Goal: Task Accomplishment & Management: Use online tool/utility

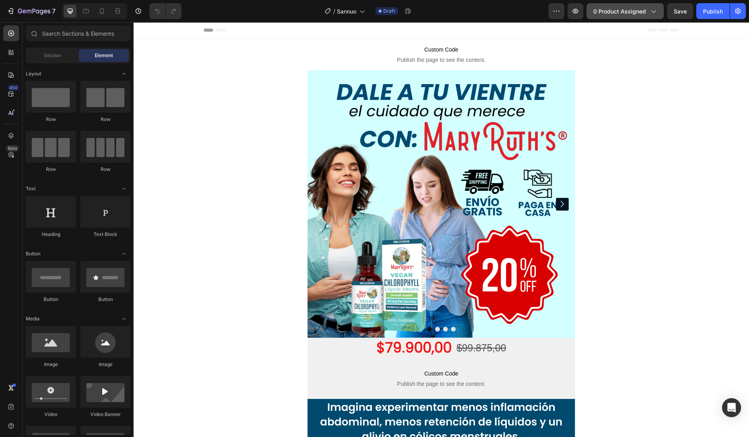
click at [610, 12] on span "0 product assigned" at bounding box center [619, 11] width 53 height 8
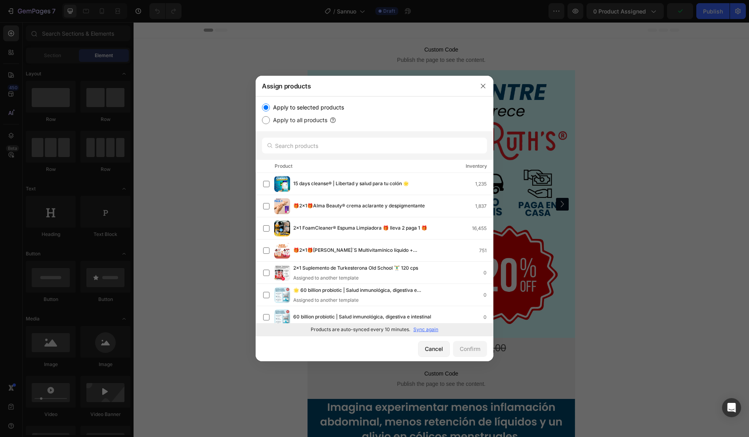
click at [425, 332] on p "Sync again" at bounding box center [425, 329] width 25 height 7
click at [432, 345] on div "Cancel" at bounding box center [434, 348] width 18 height 8
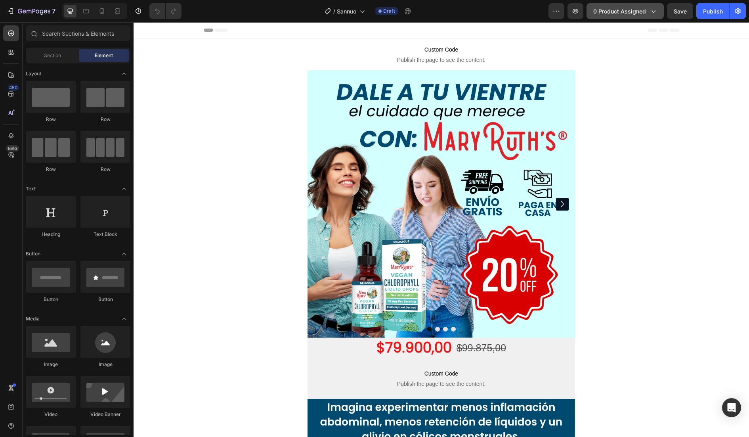
click at [614, 14] on span "0 product assigned" at bounding box center [619, 11] width 53 height 8
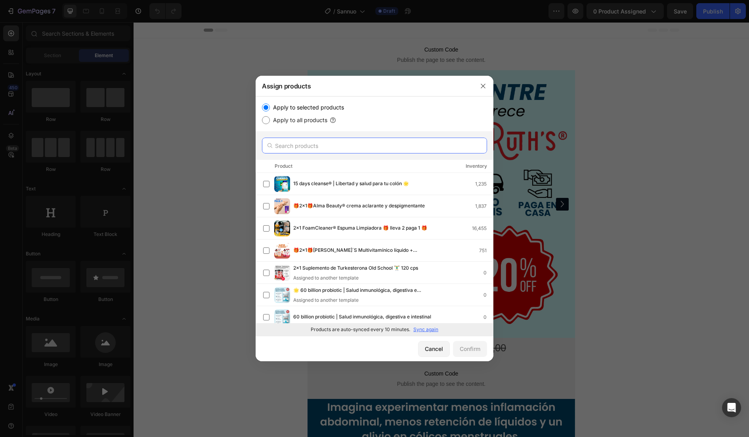
click at [296, 142] on input "text" at bounding box center [374, 146] width 225 height 16
paste input "Sannuo | Crema orgánica antibacterial para eczema"
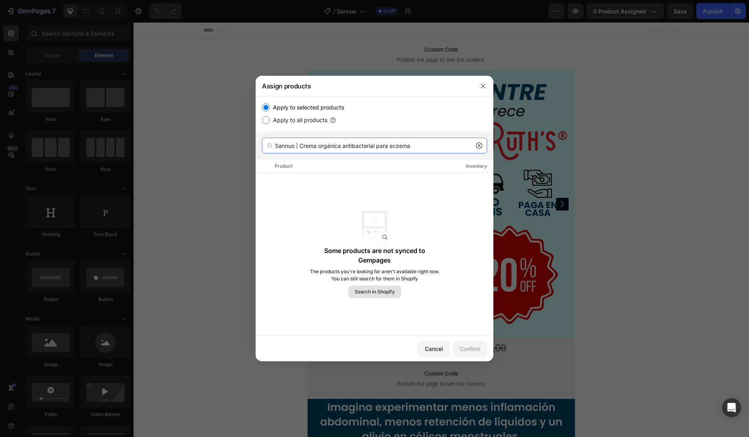
type input "Sannuo | Crema orgánica antibacterial para eczema"
click at [382, 289] on span "Search in Shopify" at bounding box center [375, 291] width 40 height 7
click at [434, 343] on button "Cancel" at bounding box center [434, 349] width 32 height 16
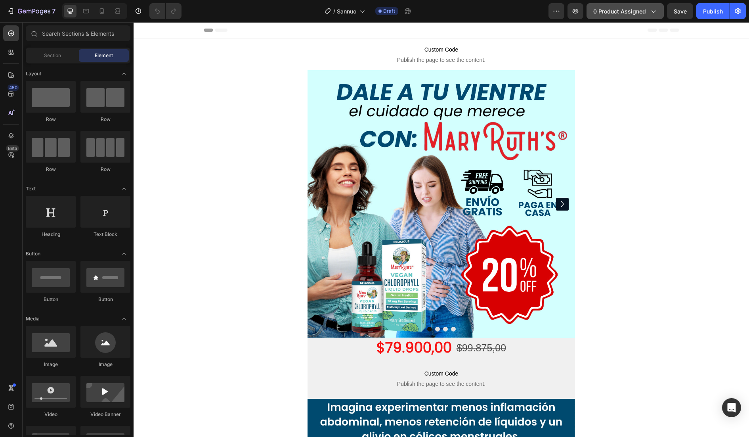
click at [617, 8] on span "0 product assigned" at bounding box center [619, 11] width 53 height 8
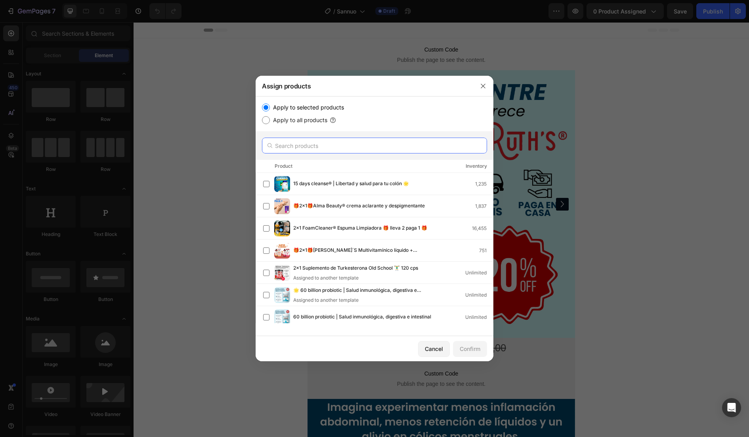
click at [418, 143] on input "text" at bounding box center [374, 146] width 225 height 16
paste input "Sannuo | Crema orgánica antibacterial para eczema"
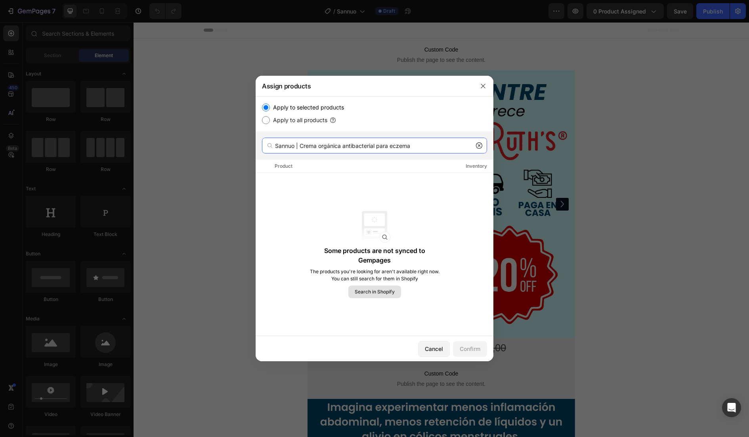
type input "Sannuo | Crema orgánica antibacterial para eczema"
click at [374, 294] on span "Search in Shopify" at bounding box center [375, 291] width 40 height 7
drag, startPoint x: 438, startPoint y: 350, endPoint x: 400, endPoint y: 154, distance: 200.3
click at [438, 350] on div "Cancel" at bounding box center [434, 348] width 18 height 8
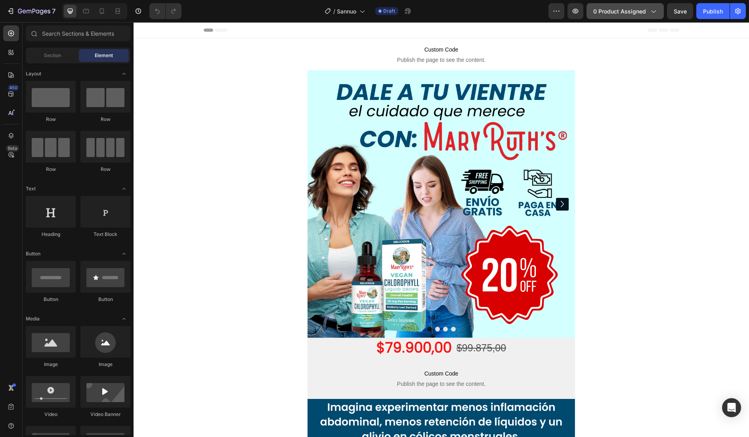
click at [627, 12] on span "0 product assigned" at bounding box center [619, 11] width 53 height 8
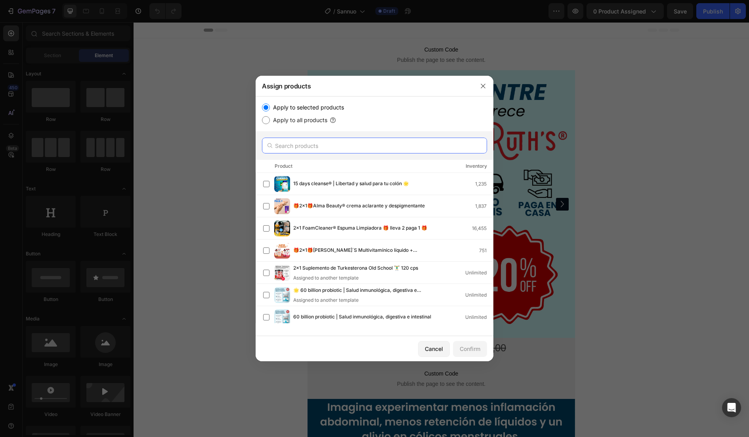
click at [378, 149] on input "text" at bounding box center [374, 146] width 225 height 16
paste input "Sannuo | Crema orgánica antibacterial para eczema"
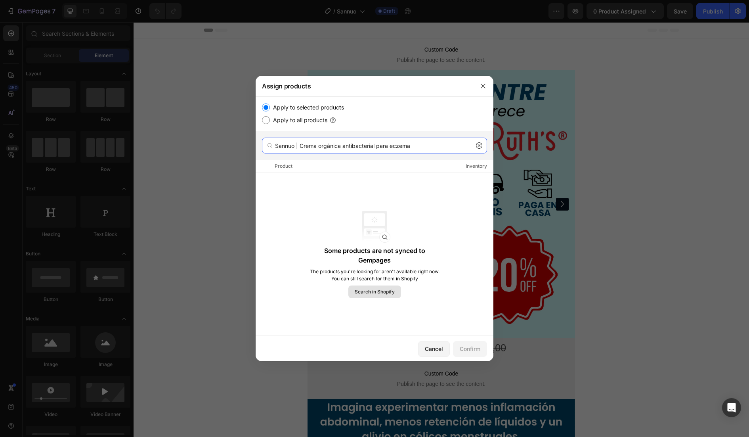
type input "Sannuo | Crema orgánica antibacterial para eczema"
click at [389, 288] on span "Search in Shopify" at bounding box center [375, 291] width 40 height 7
click at [441, 351] on button "Cancel" at bounding box center [434, 349] width 32 height 16
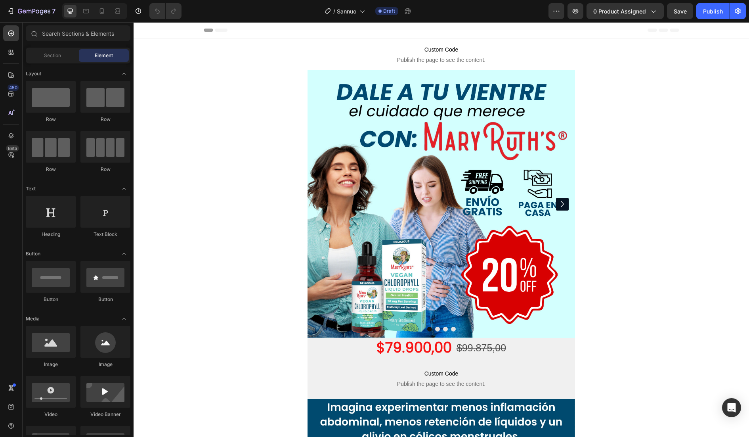
click at [604, 19] on div "7 Version history / Sannuo Draft Preview 0 product assigned Save Publish" at bounding box center [374, 11] width 749 height 23
click at [602, 11] on span "0 product assigned" at bounding box center [619, 11] width 53 height 8
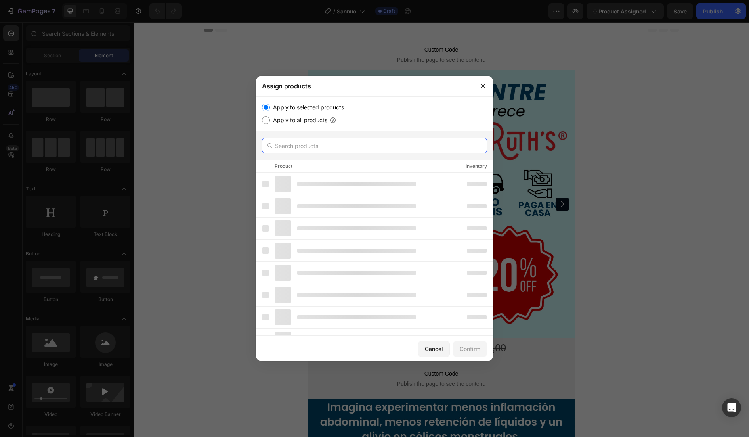
click at [371, 144] on input "text" at bounding box center [374, 146] width 225 height 16
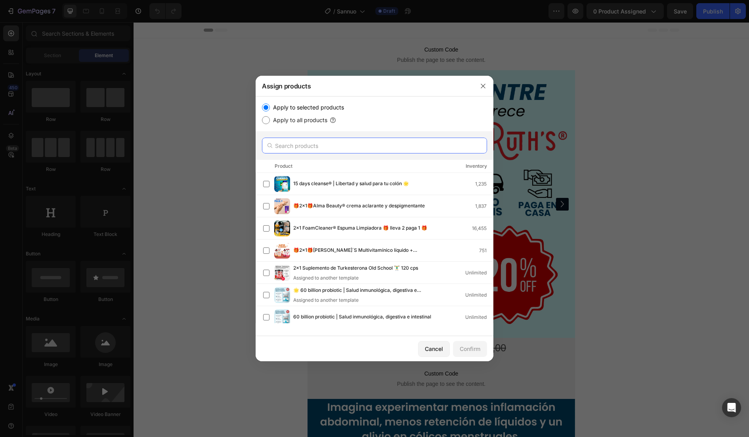
paste input "Sannuo | Crema orgánica antibacterial para eczema"
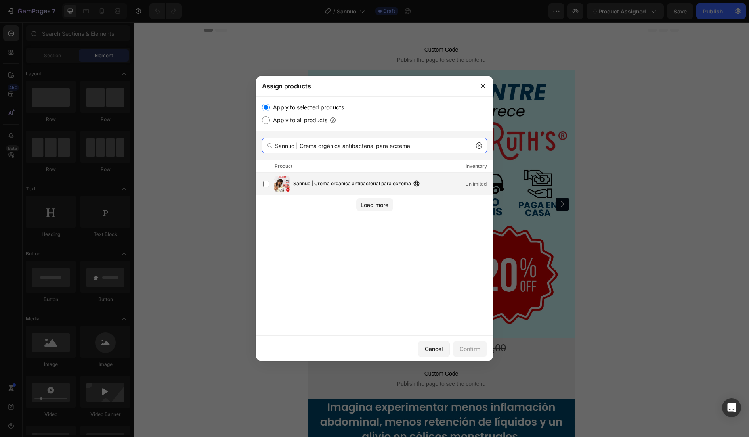
type input "Sannuo | Crema orgánica antibacterial para eczema"
click at [363, 182] on span "Sannuo | Crema orgánica antibacterial para eczema" at bounding box center [352, 184] width 118 height 9
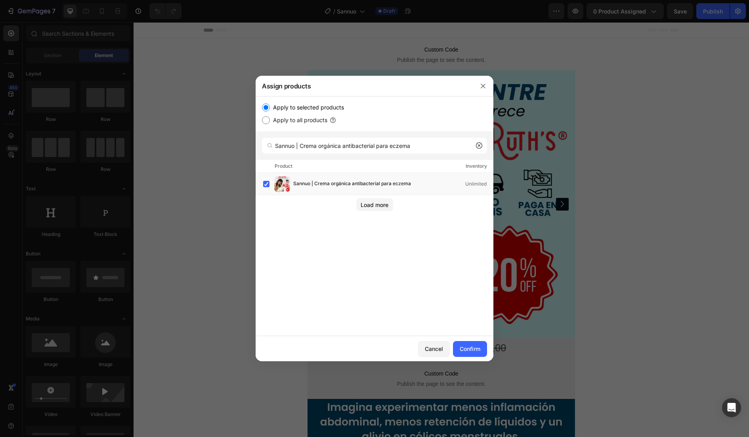
drag, startPoint x: 468, startPoint y: 343, endPoint x: 474, endPoint y: 334, distance: 10.6
click at [469, 343] on button "Confirm" at bounding box center [470, 349] width 34 height 16
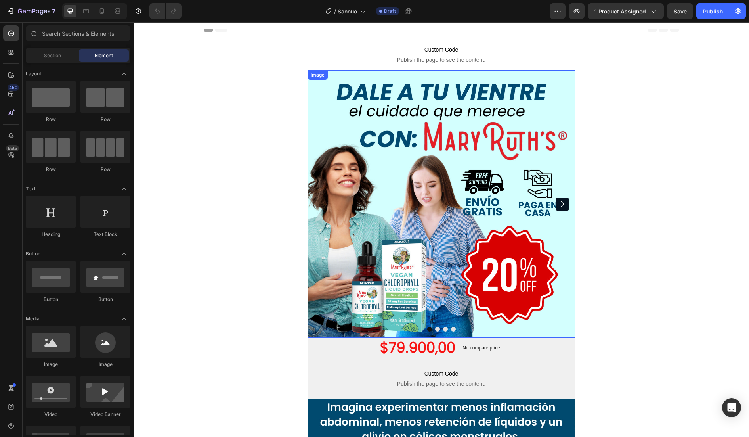
click at [442, 208] on img at bounding box center [442, 204] width 268 height 268
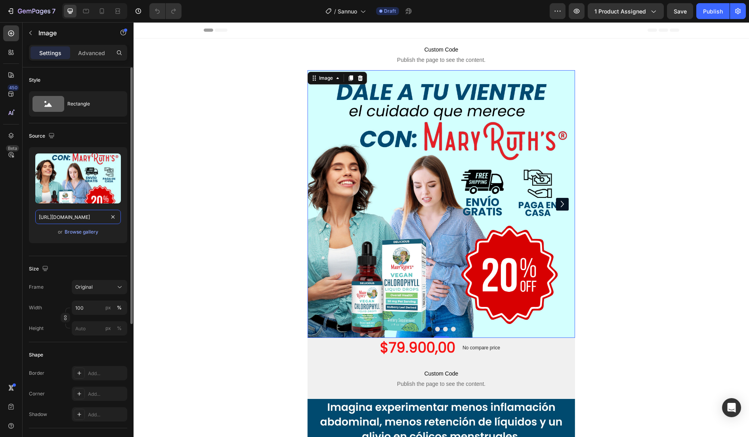
click at [84, 212] on input "https://cdn.shopify.com/s/files/1/0754/8515/1507/files/Carrusel_1_4d1b7f39-a29e…" at bounding box center [78, 217] width 86 height 14
paste input "7639f45a-220d-4aa6-a997-bc439f4f2fb8.webp?v=1756173392"
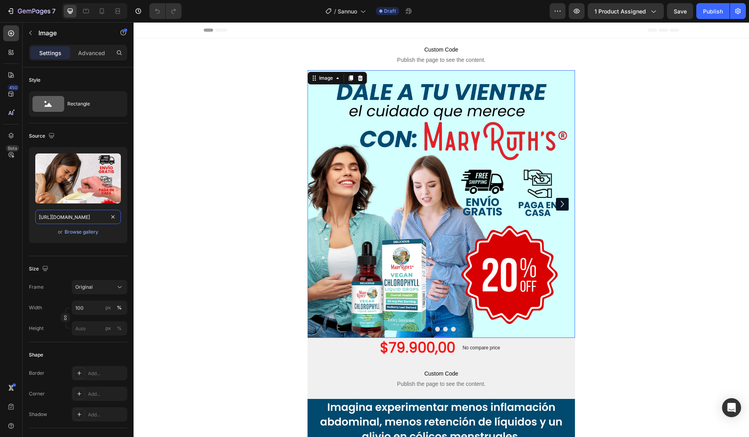
type input "[URL][DOMAIN_NAME]"
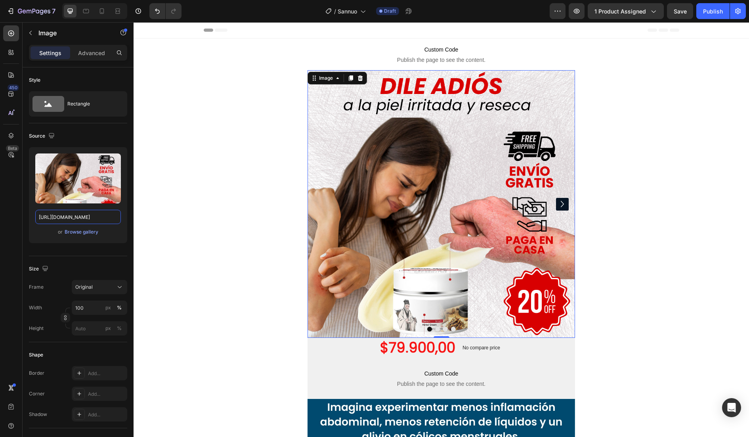
scroll to position [0, 0]
click at [560, 202] on icon "Carousel Next Arrow" at bounding box center [562, 204] width 13 height 16
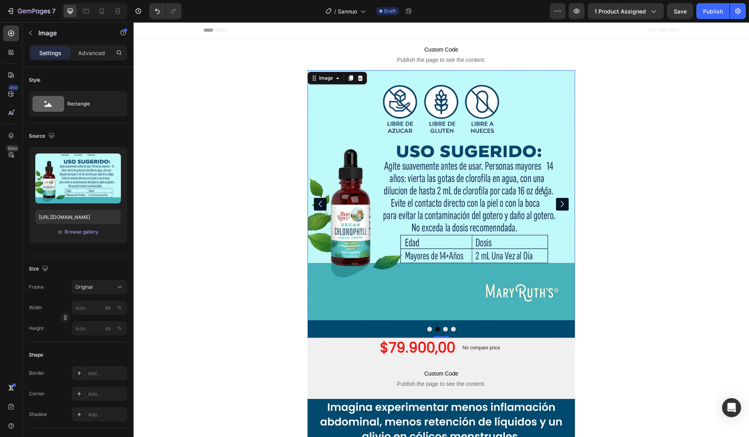
click at [433, 210] on img at bounding box center [442, 204] width 268 height 268
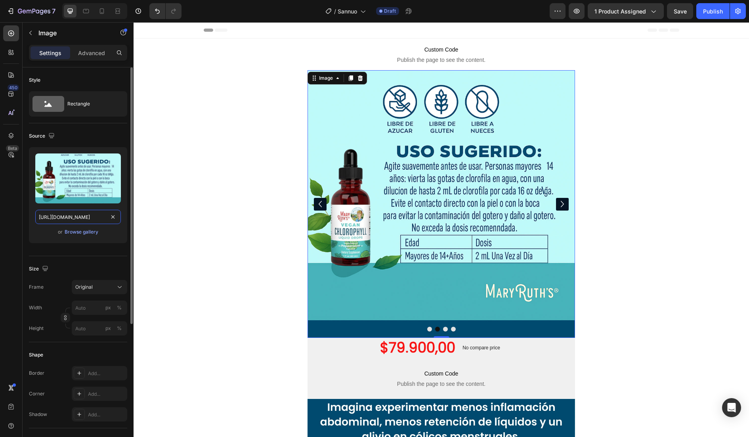
click at [69, 214] on input "https://cdn.shopify.com/s/files/1/0754/8515/1507/files/Carrusel_2_884473aa-d49a…" at bounding box center [78, 217] width 86 height 14
paste input "e020f717-3c22-4bb4-8738-271adecc806d.webp?v=1756173391"
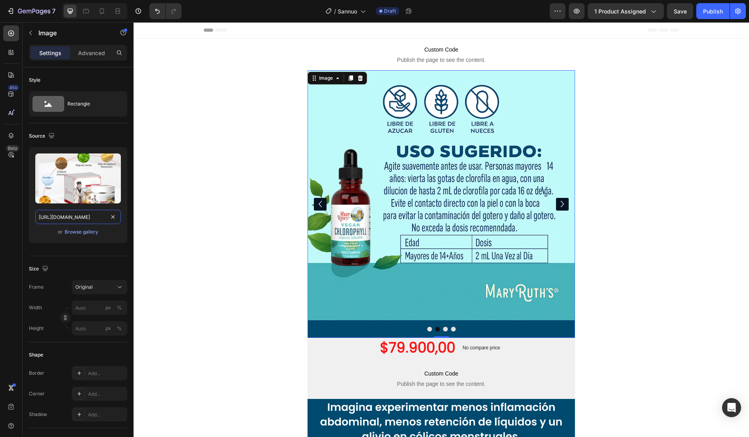
type input "[URL][DOMAIN_NAME]"
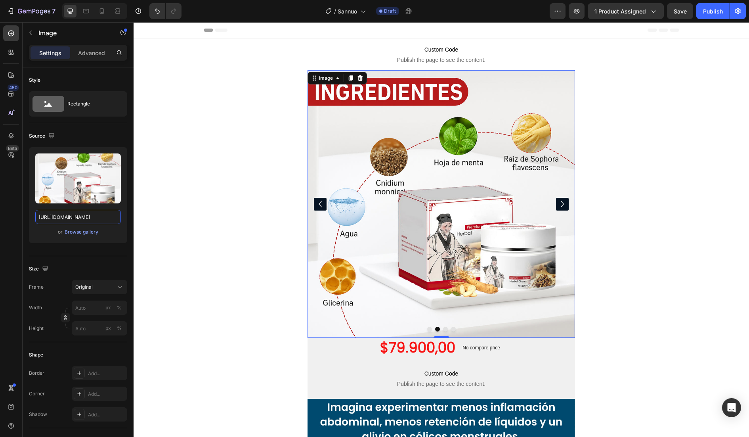
scroll to position [0, 0]
click at [558, 197] on img at bounding box center [442, 204] width 268 height 268
click at [561, 204] on icon "Carousel Next Arrow" at bounding box center [562, 204] width 3 height 6
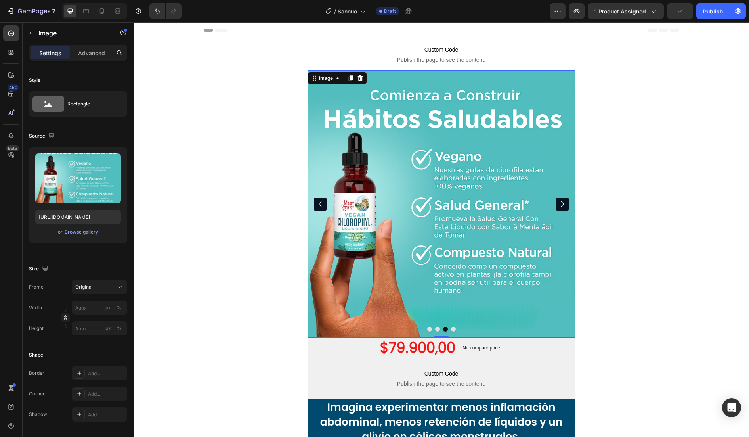
click at [483, 219] on img at bounding box center [442, 204] width 268 height 268
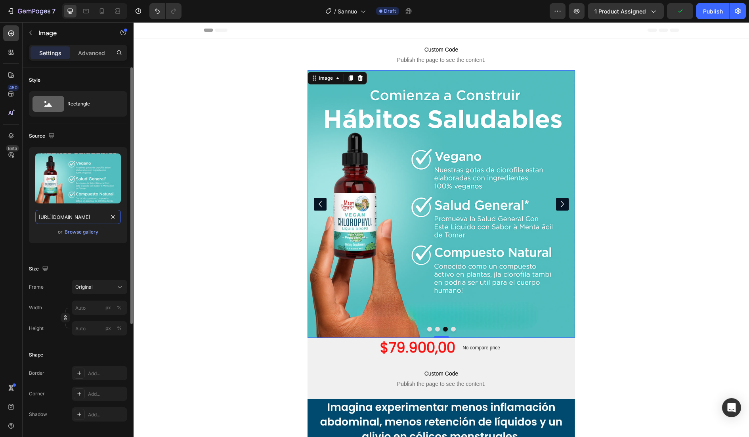
click at [74, 219] on input "https://cdn.shopify.com/s/files/1/0754/8515/1507/files/Carrusel_3_3f54fffc-1e06…" at bounding box center [78, 217] width 86 height 14
paste input "7bced236-a048-4b03-ae52-fc2876288721.webp?v=1756173391"
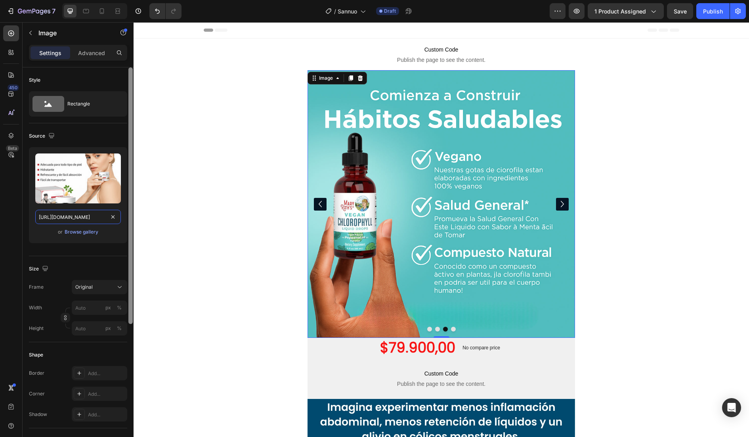
scroll to position [0, 229]
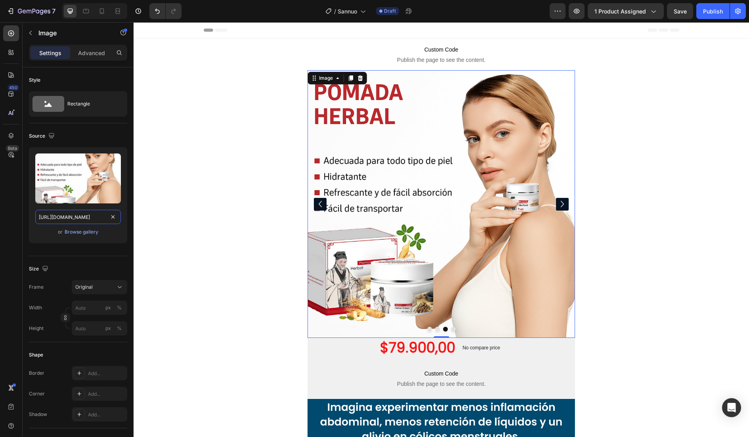
type input "[URL][DOMAIN_NAME]"
click at [447, 172] on img at bounding box center [442, 204] width 268 height 268
click at [311, 76] on icon at bounding box center [314, 78] width 6 height 6
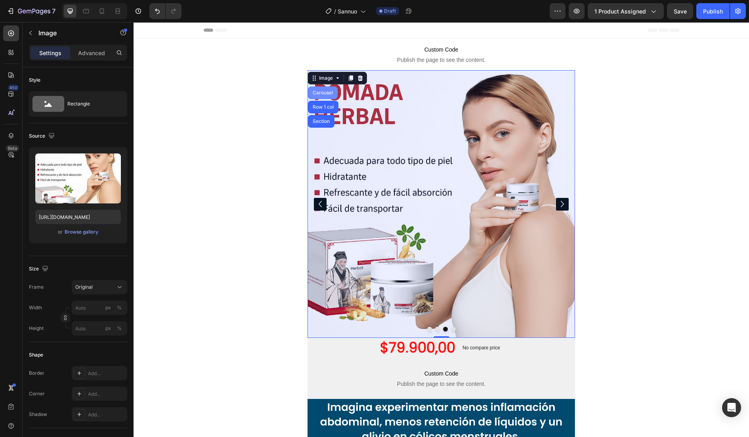
click at [318, 94] on div "Carousel" at bounding box center [322, 92] width 23 height 5
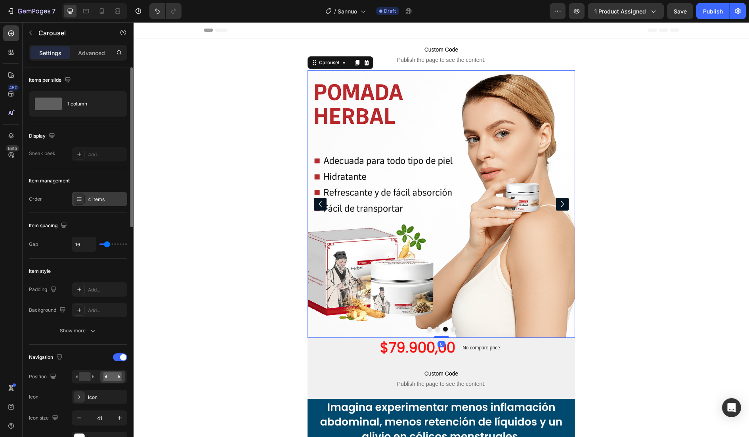
click at [102, 194] on div "4 items" at bounding box center [99, 199] width 55 height 14
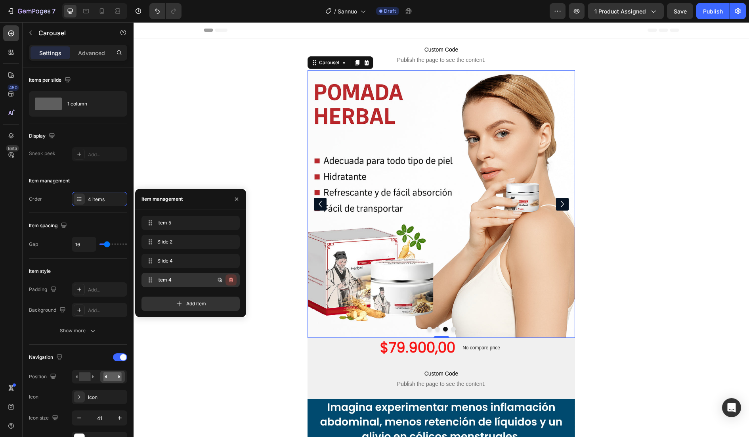
click at [229, 280] on icon "button" at bounding box center [231, 280] width 6 height 6
click at [223, 279] on div "Delete" at bounding box center [225, 279] width 15 height 7
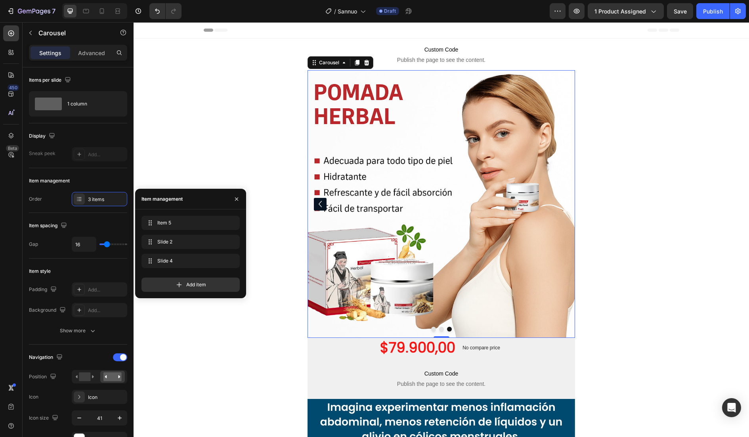
click at [319, 201] on icon "Carousel Back Arrow" at bounding box center [320, 204] width 3 height 6
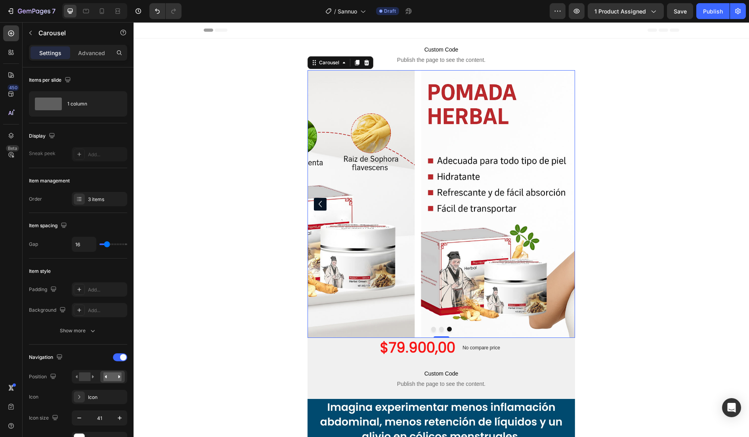
click at [316, 203] on icon "Carousel Back Arrow" at bounding box center [320, 204] width 13 height 16
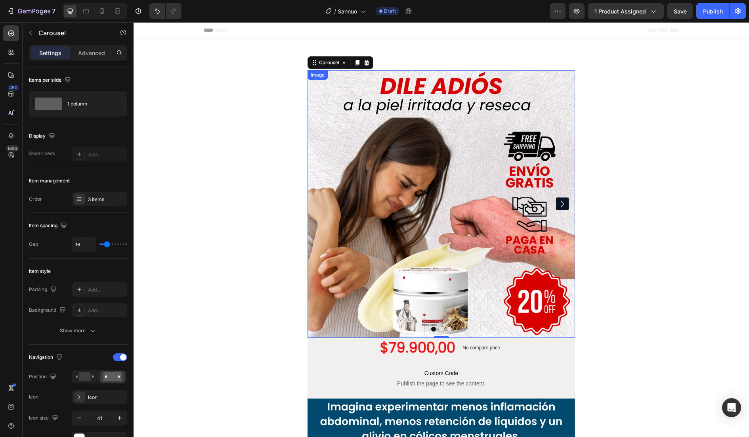
scroll to position [294, 0]
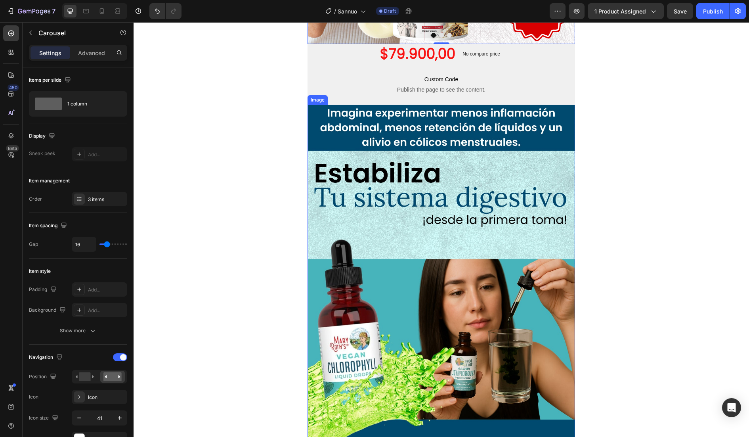
drag, startPoint x: 452, startPoint y: 169, endPoint x: 394, endPoint y: 181, distance: 58.6
click at [452, 169] on img at bounding box center [442, 343] width 268 height 476
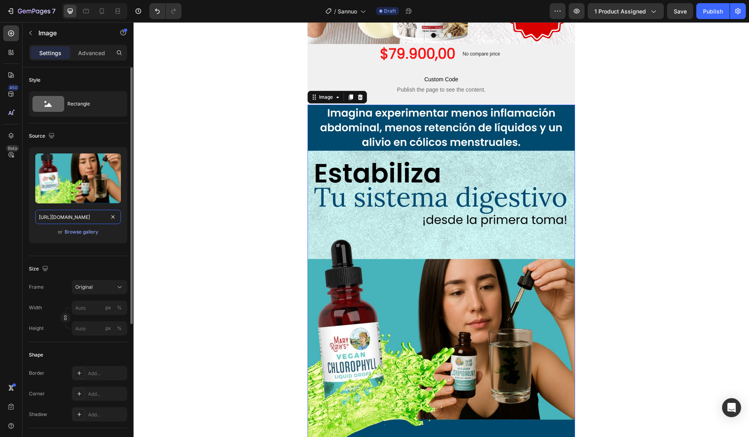
paste input "4_e5a0219f-f6a6-41b0-8deb-8bff36d32416.webp?v=1756173393"
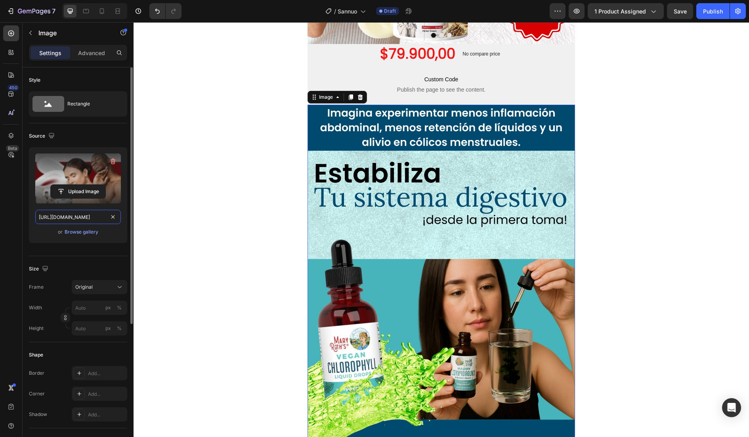
scroll to position [0, 204]
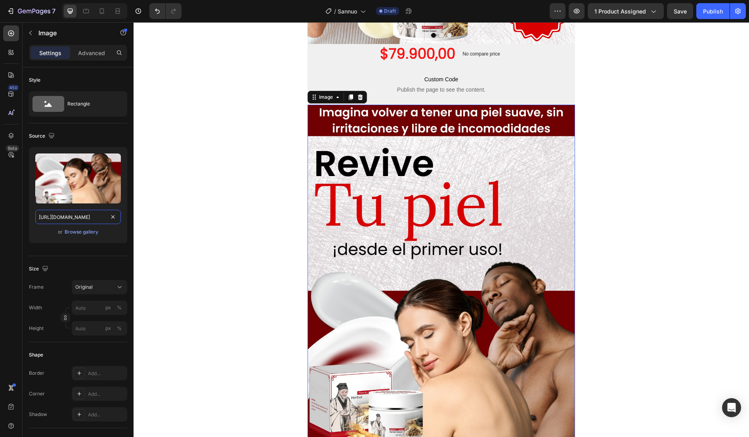
type input "[URL][DOMAIN_NAME]"
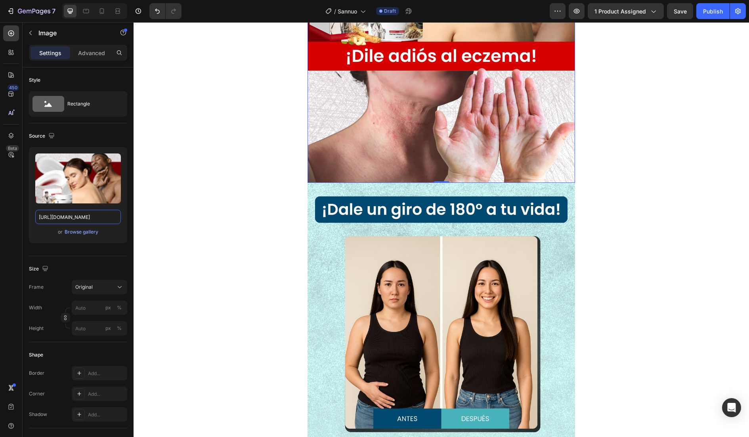
scroll to position [734, 0]
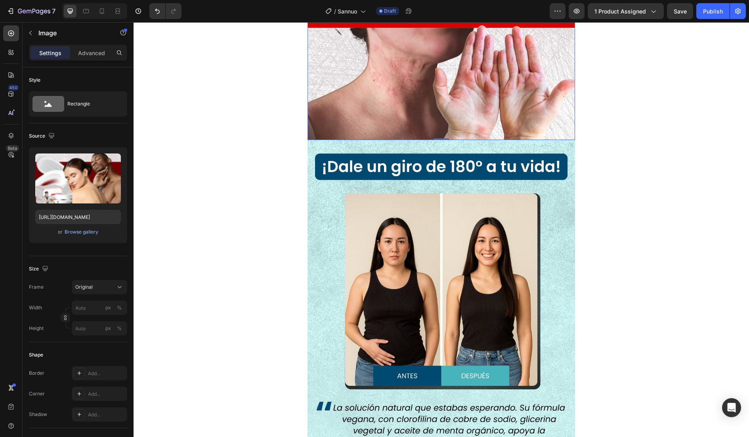
click at [417, 175] on img at bounding box center [442, 378] width 268 height 476
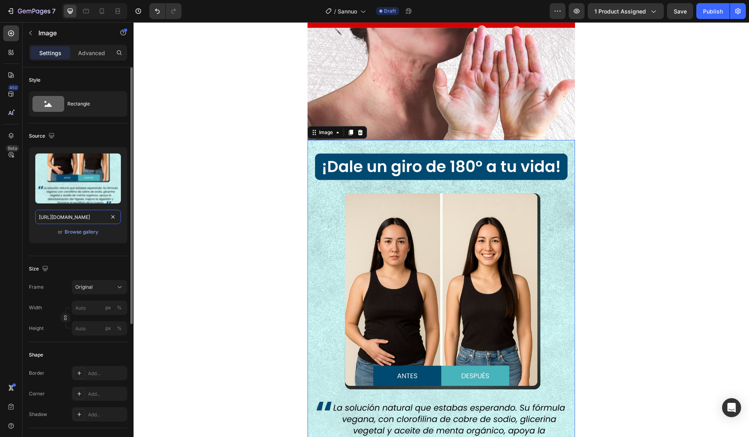
click at [71, 213] on input "https://cdn.shopify.com/s/files/1/0754/8515/1507/files/6_c37a2dd7-9811-4af1-a1c…" at bounding box center [78, 217] width 86 height 14
paste input "5_0d1e12d7-7933-43a8-9f5d-00e2f3f713e2.webp?v=1756173393"
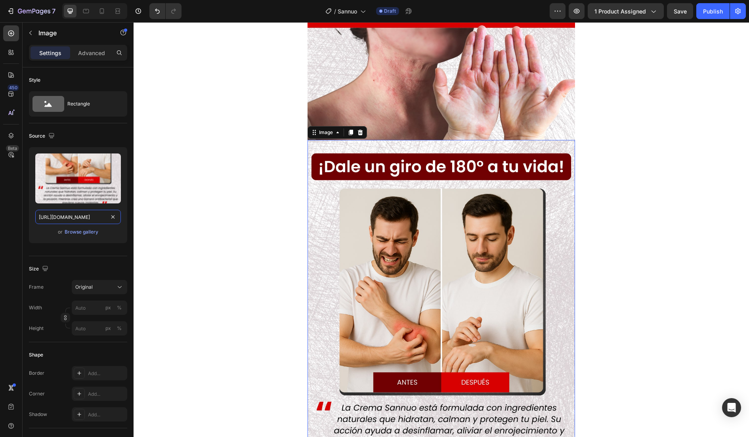
type input "[URL][DOMAIN_NAME]"
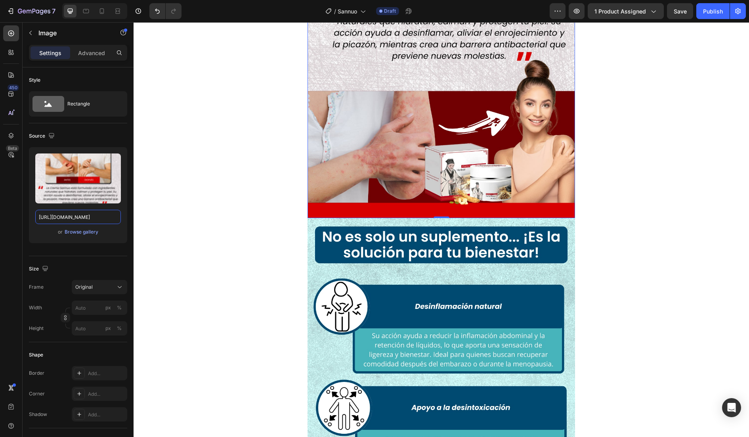
scroll to position [1321, 0]
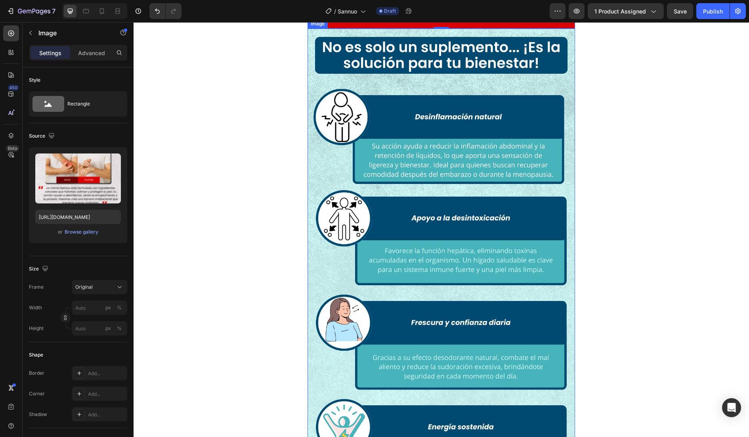
click at [371, 218] on img at bounding box center [442, 267] width 268 height 476
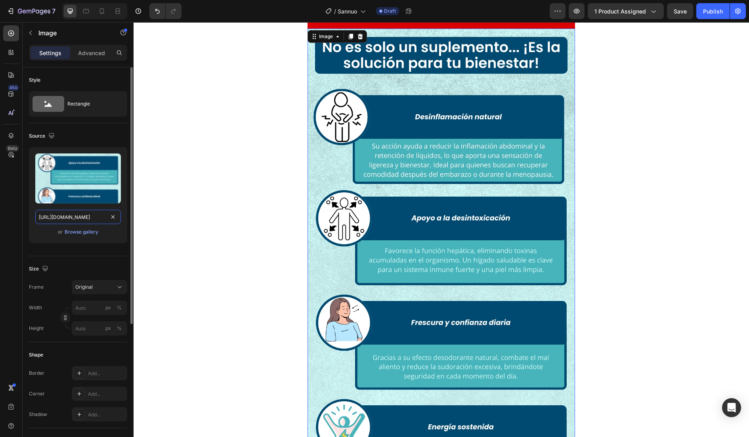
click at [80, 214] on input "https://cdn.shopify.com/s/files/1/0754/8515/1507/files/7_ddbe582a-2045-48da-ac4…" at bounding box center [78, 217] width 86 height 14
paste input "6_3976b78c-0bbf-4edf-9d65-3ded252c5e59.webp?v=1756173391"
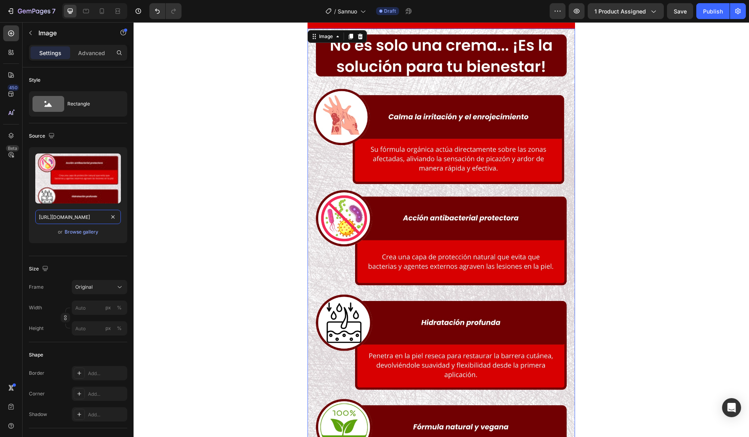
type input "[URL][DOMAIN_NAME]"
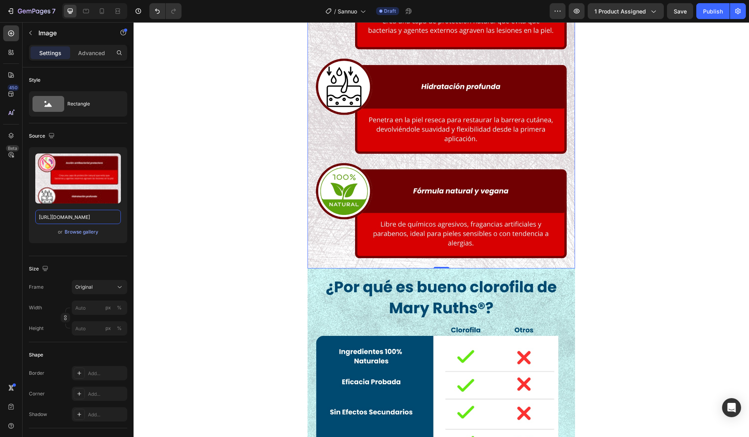
scroll to position [1615, 0]
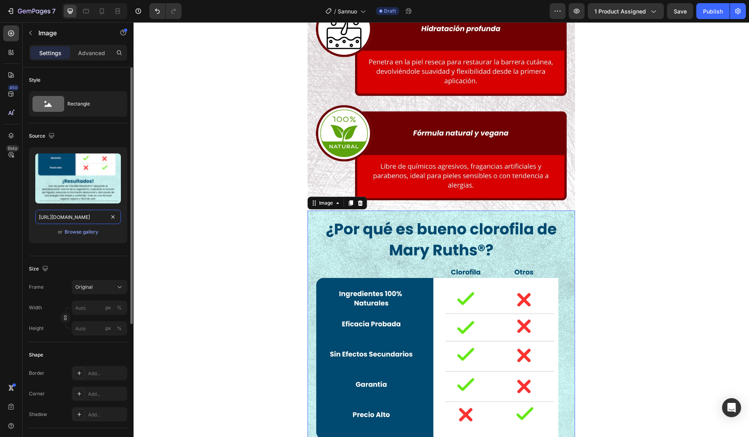
click at [66, 218] on input "https://cdn.shopify.com/s/files/1/0754/8515/1507/files/8_114f84fd-cdb7-4278-8f4…" at bounding box center [78, 217] width 86 height 14
paste input "7_78490392-f038-4e17-a3f3-0ae38249f89f.webp?v=1756173392"
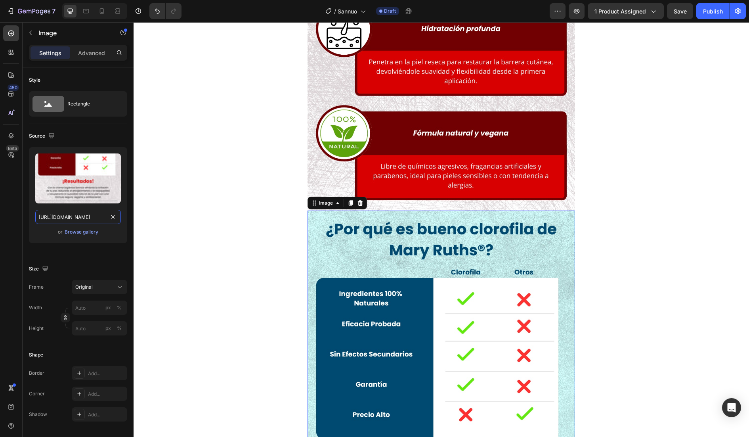
type input "[URL][DOMAIN_NAME]"
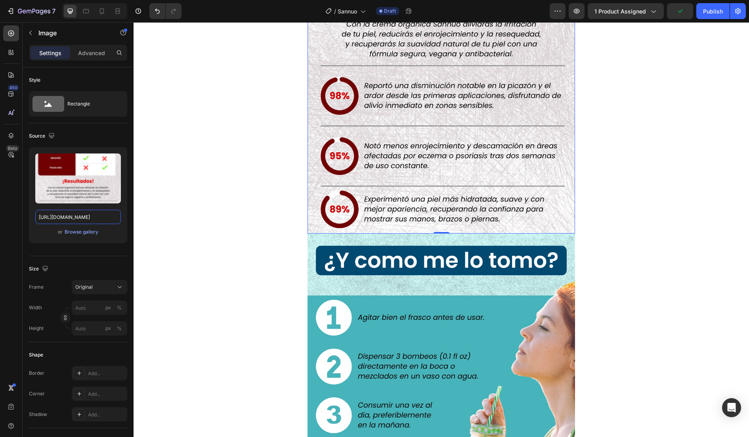
scroll to position [2201, 0]
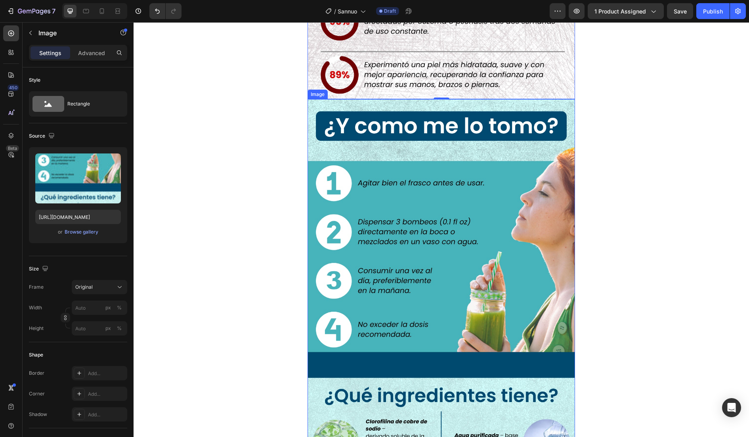
click at [409, 216] on img at bounding box center [442, 337] width 268 height 476
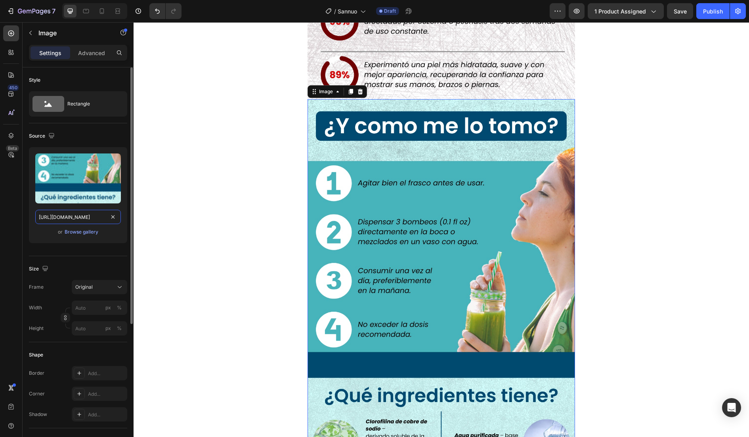
click at [76, 213] on input "https://cdn.shopify.com/s/files/1/0754/8515/1507/files/9_b3a7712d-dfc7-41e2-8c3…" at bounding box center [78, 217] width 86 height 14
paste input "8_0cd37ff5-dabb-4bab-bd63-8750571eb958.webp?v=1756173392"
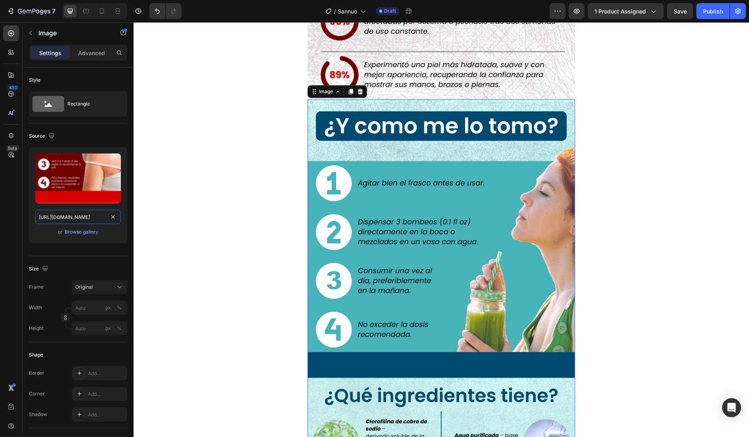
type input "[URL][DOMAIN_NAME]"
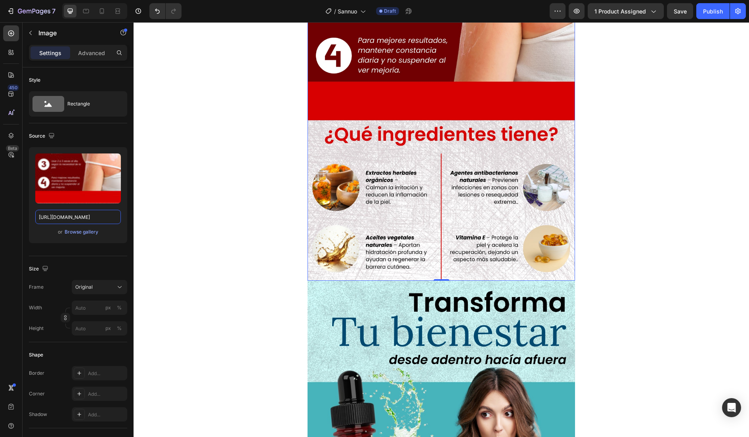
scroll to position [2642, 0]
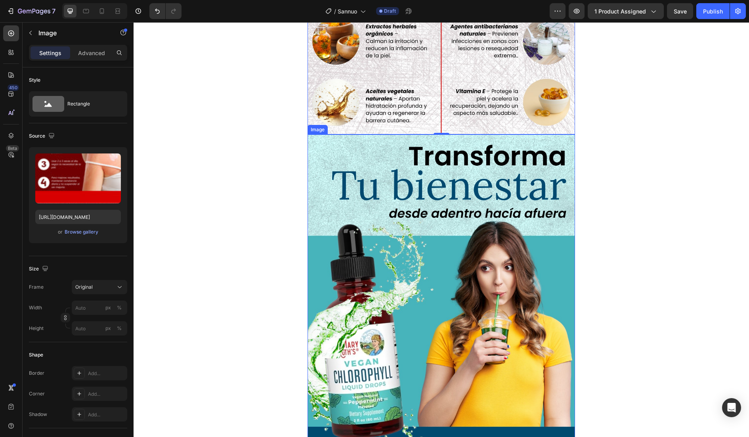
click at [427, 218] on img at bounding box center [442, 372] width 268 height 476
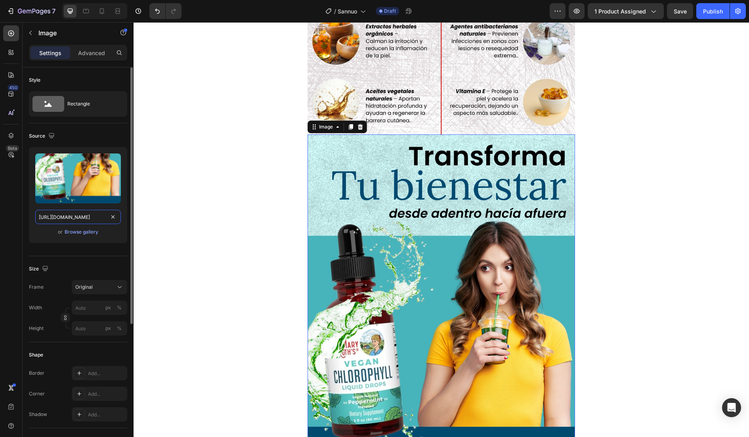
click at [65, 220] on input "https://cdn.shopify.com/s/files/1/0754/8515/1507/files/10_723b726a-c329-4def-a7…" at bounding box center [78, 217] width 86 height 14
paste input "9_08a83150-eb2e-4b4a-9a11-44a3912bbeea.webp?v=1756173392"
type input "[URL][DOMAIN_NAME]"
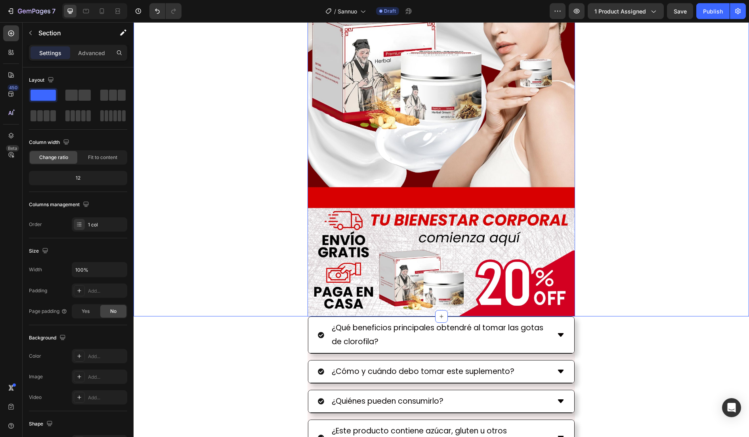
scroll to position [3082, 0]
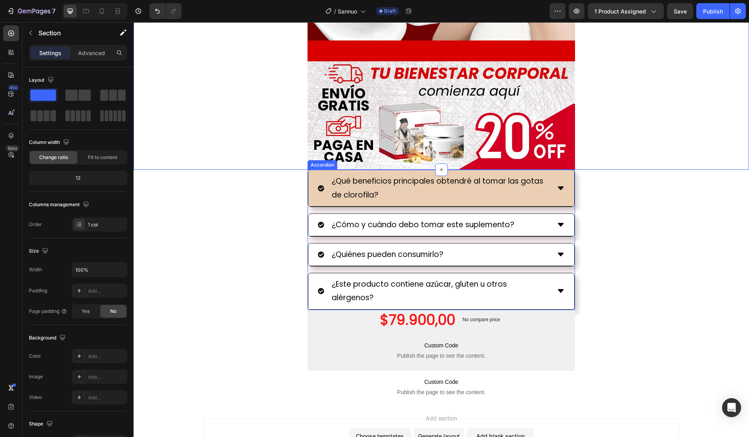
click at [387, 184] on p "¿Qué beneficios principales obtendré al tomar las gotas de clorofila?" at bounding box center [441, 187] width 218 height 27
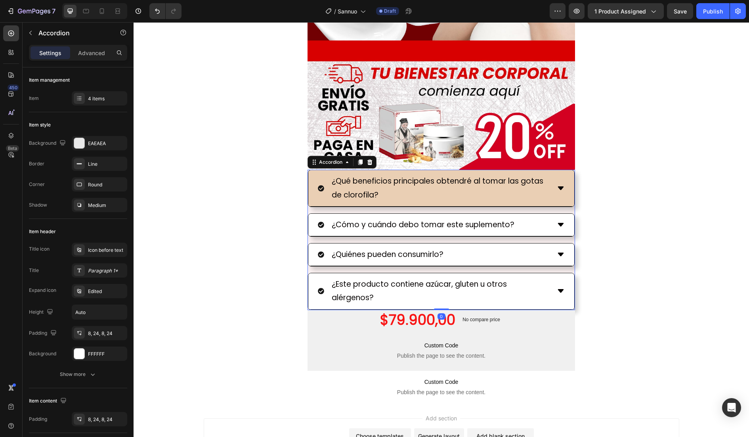
click at [387, 184] on p "¿Qué beneficios principales obtendré al tomar las gotas de clorofila?" at bounding box center [441, 187] width 218 height 27
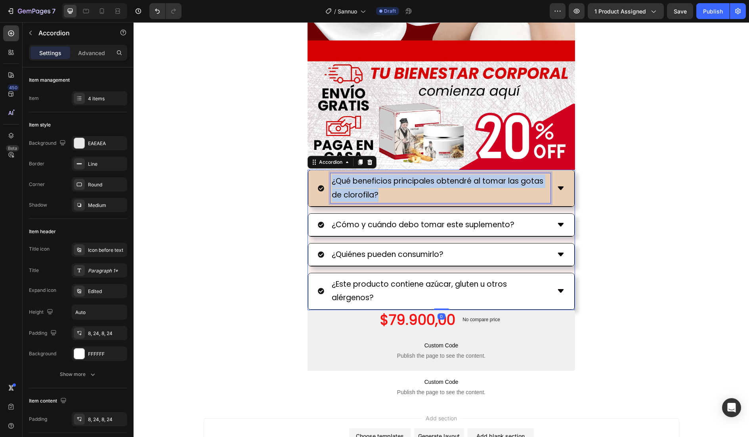
click at [387, 184] on p "¿Qué beneficios principales obtendré al tomar las gotas de clorofila?" at bounding box center [441, 187] width 218 height 27
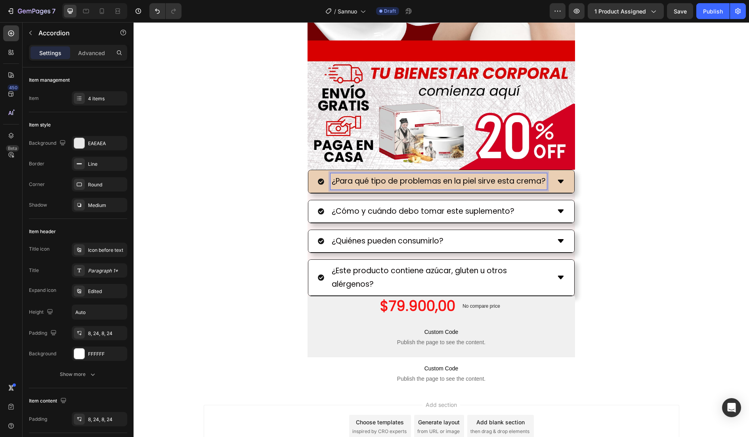
click at [564, 187] on div "¿Para qué tipo de problemas en la piel sirve esta crema?" at bounding box center [441, 181] width 266 height 23
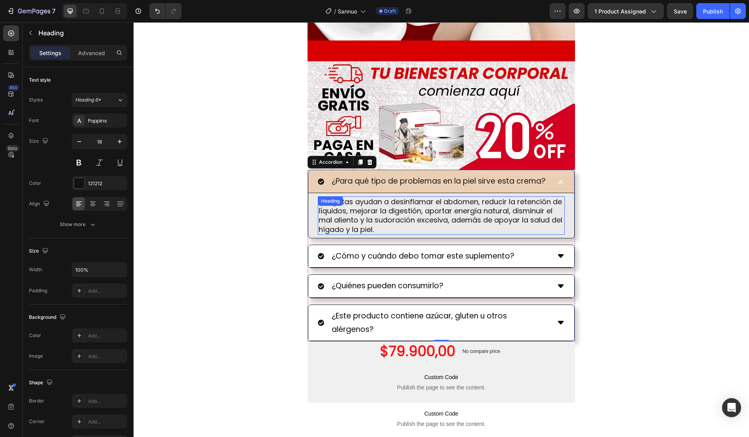
click at [397, 209] on h2 "Las gotas ayudan a desinflamar el abdomen, reducir la retención de líquidos, me…" at bounding box center [441, 215] width 247 height 39
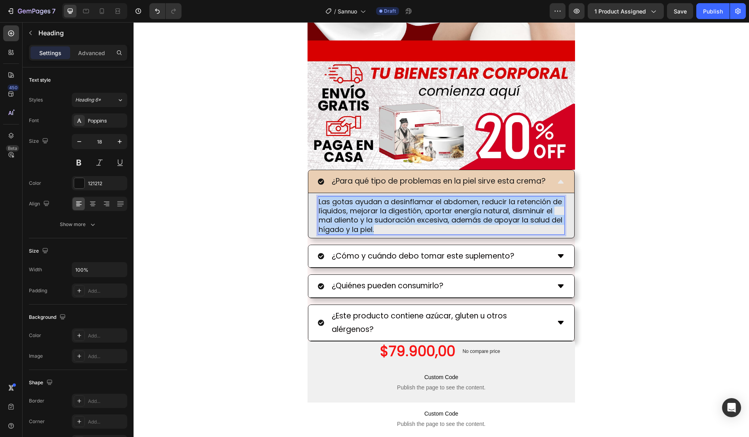
click at [397, 209] on p "Las gotas ayudan a desinflamar el abdomen, reducir la retención de líquidos, me…" at bounding box center [441, 215] width 245 height 37
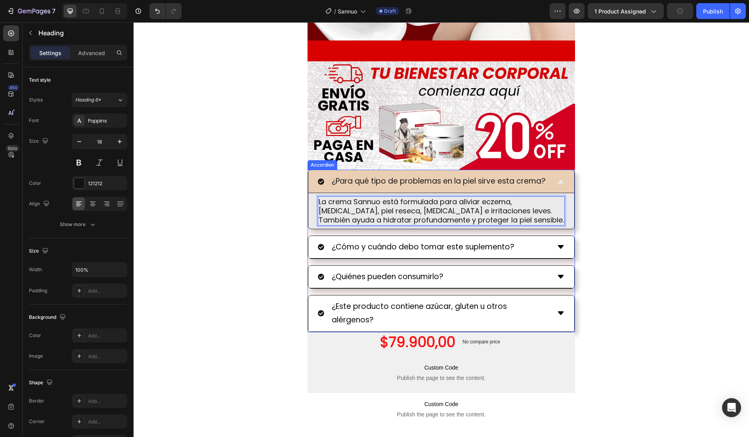
click at [558, 183] on icon at bounding box center [561, 182] width 8 height 8
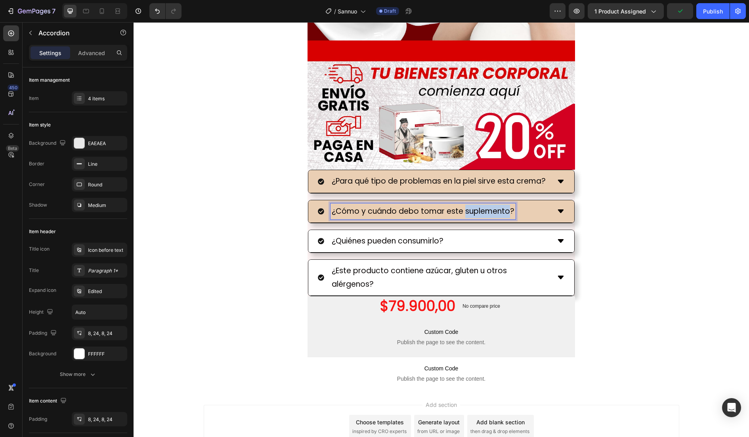
click at [462, 208] on p "¿Cómo y cuándo debo tomar este suplemento?" at bounding box center [423, 210] width 183 height 13
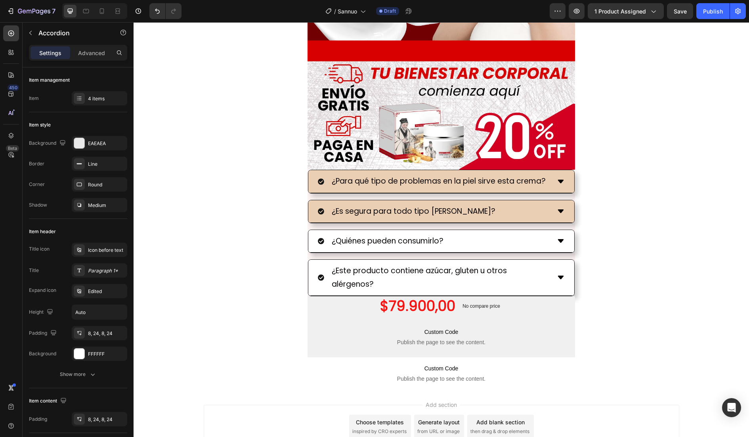
click at [539, 213] on div "¿Es segura para todo tipo [PERSON_NAME]?" at bounding box center [434, 211] width 233 height 16
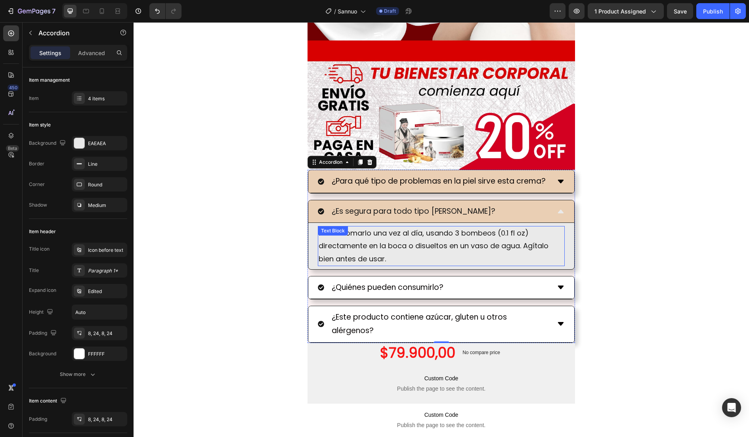
click at [394, 232] on p "Debes tomarlo una vez al día, usando 3 bombeos (0.1 fl oz) directamente en la b…" at bounding box center [441, 246] width 245 height 38
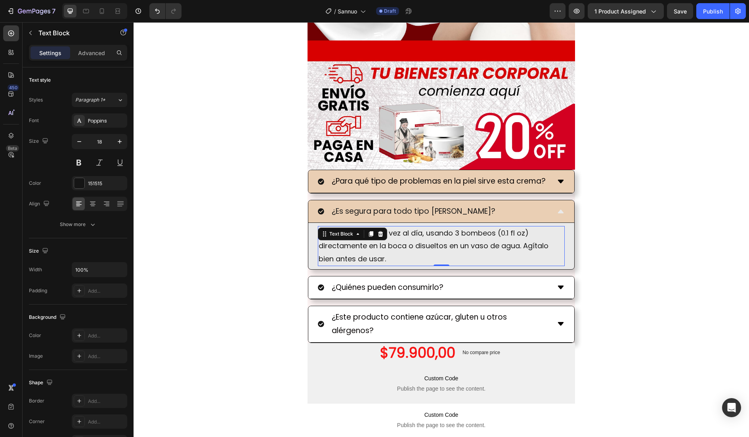
click at [394, 232] on p "Debes tomarlo una vez al día, usando 3 bombeos (0.1 fl oz) directamente en la b…" at bounding box center [441, 246] width 245 height 38
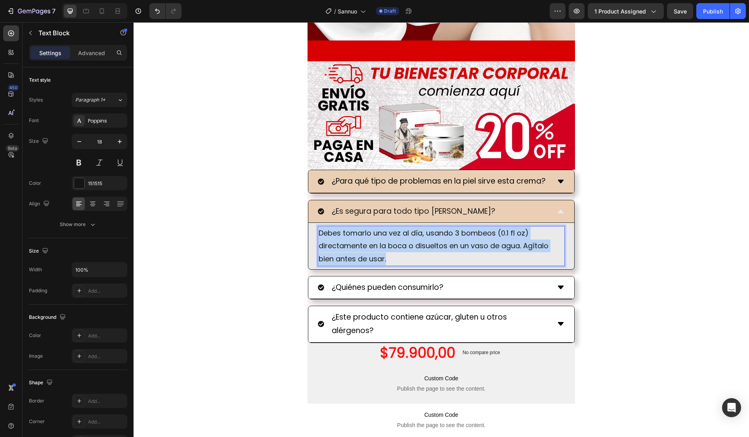
click at [394, 232] on p "Debes tomarlo una vez al día, usando 3 bombeos (0.1 fl oz) directamente en la b…" at bounding box center [441, 246] width 245 height 38
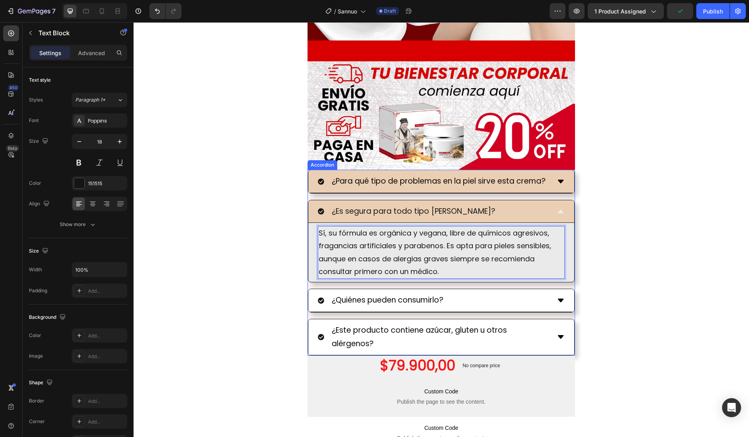
click at [499, 201] on div "¿Es segura para todo tipo [PERSON_NAME]?" at bounding box center [441, 211] width 266 height 23
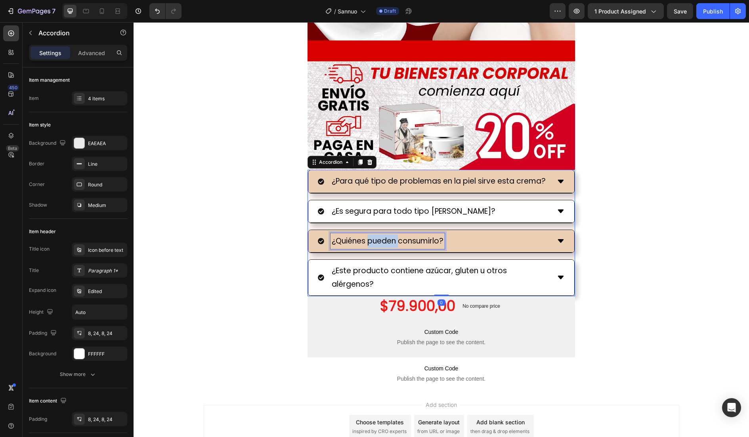
click at [385, 240] on p "¿Quiénes pueden consumirlo?" at bounding box center [388, 240] width 112 height 13
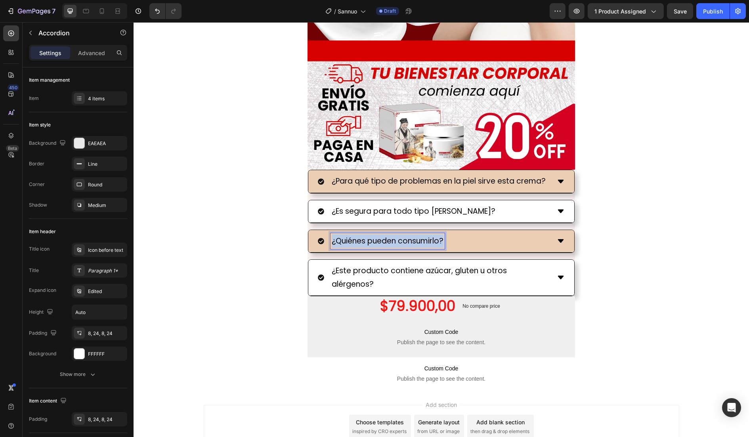
click at [385, 240] on p "¿Quiénes pueden consumirlo?" at bounding box center [388, 240] width 112 height 13
click at [531, 237] on div "¿Cuánto tiempo tarda en notarse el efecto?" at bounding box center [434, 241] width 233 height 16
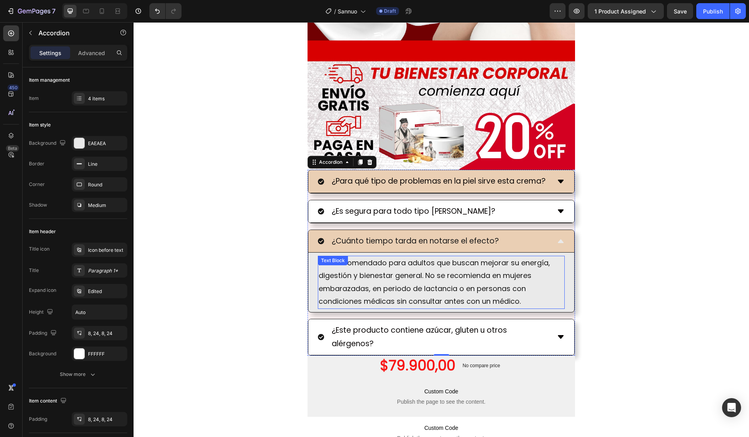
click at [434, 275] on p "Está recomendado para adultos que buscan mejorar su energía, digestión y bienes…" at bounding box center [441, 282] width 245 height 52
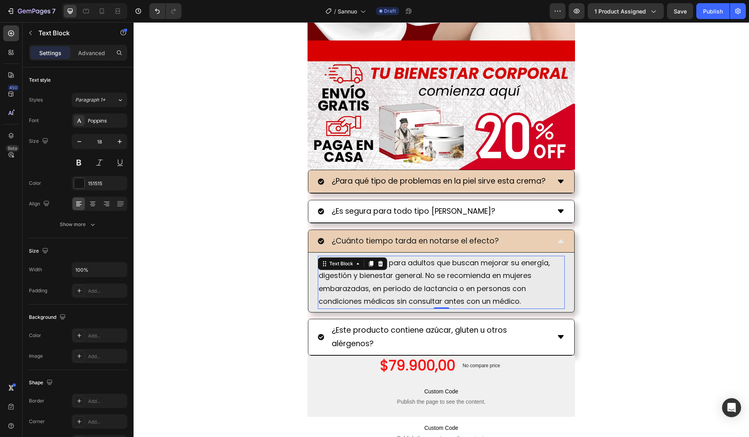
click at [434, 275] on p "Está recomendado para adultos que buscan mejorar su energía, digestión y bienes…" at bounding box center [441, 282] width 245 height 52
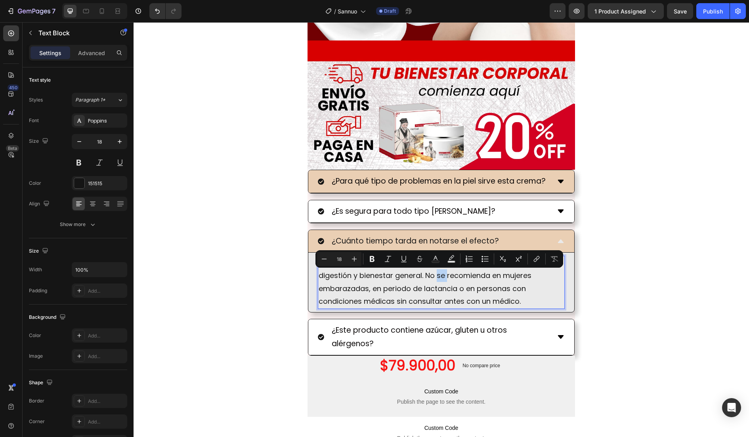
click at [439, 275] on p "Está recomendado para adultos que buscan mejorar su energía, digestión y bienes…" at bounding box center [441, 282] width 245 height 52
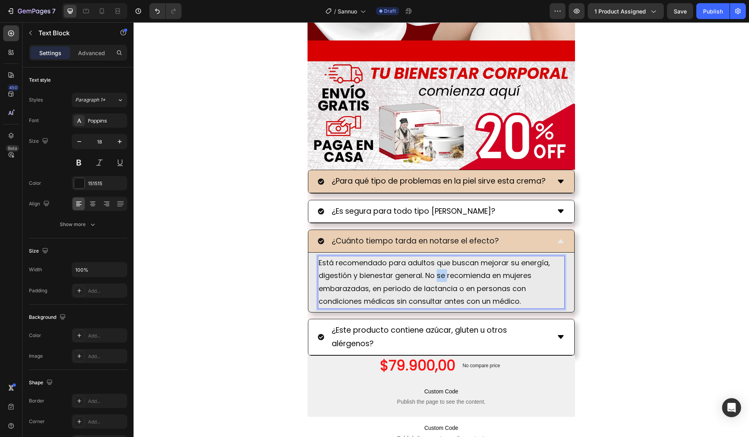
click at [439, 275] on p "Está recomendado para adultos que buscan mejorar su energía, digestión y bienes…" at bounding box center [441, 282] width 245 height 52
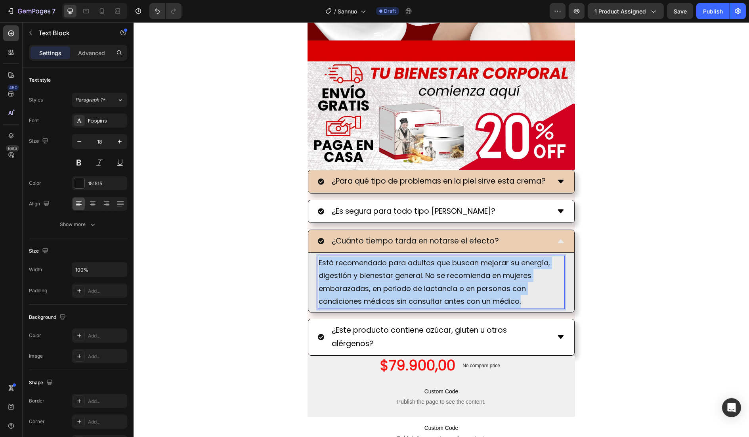
click at [439, 275] on p "Está recomendado para adultos que buscan mejorar su energía, digestión y bienes…" at bounding box center [441, 282] width 245 height 52
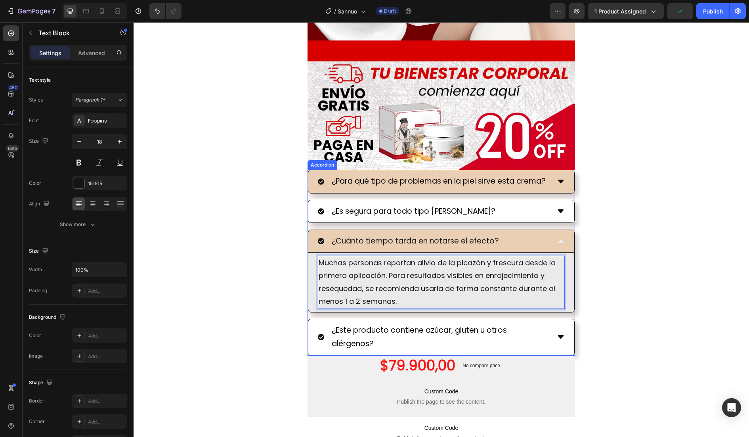
click at [517, 241] on div "¿Cuánto tiempo tarda en notarse el efecto?" at bounding box center [434, 241] width 233 height 16
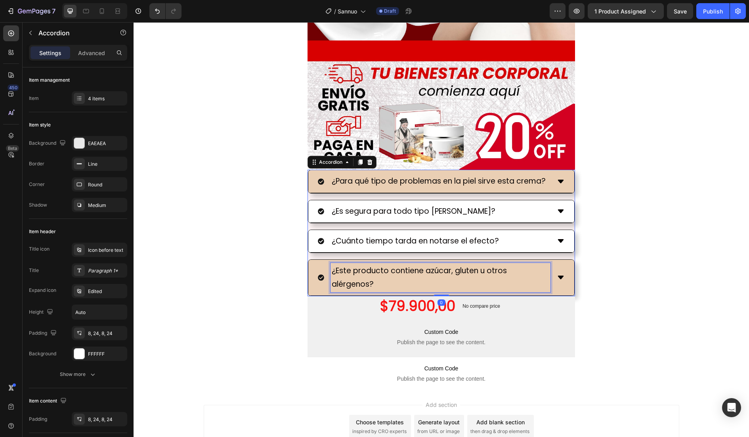
click at [429, 266] on p "¿Este producto contiene azúcar, gluten u otros alérgenos?" at bounding box center [441, 277] width 218 height 27
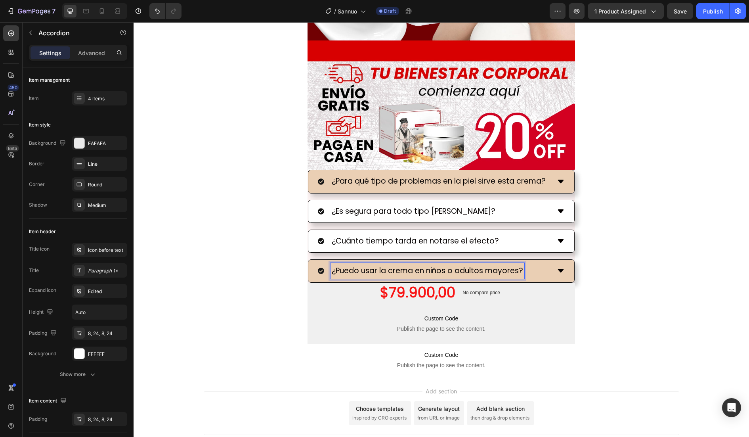
click at [539, 267] on div "¿Puedo usar la crema en niños o adultos mayores?" at bounding box center [434, 271] width 233 height 16
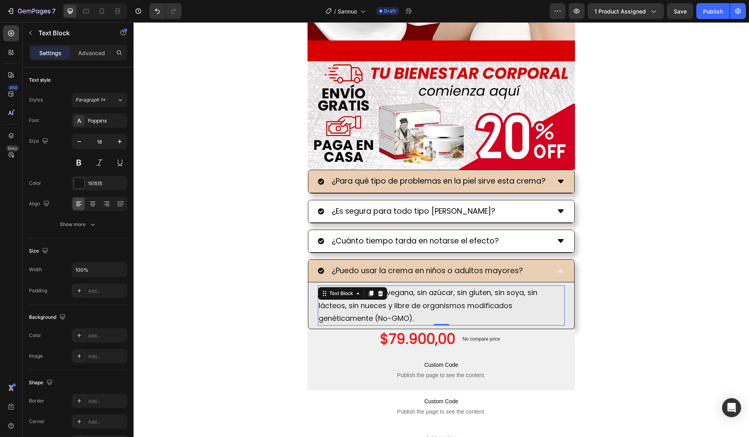
click at [414, 294] on p "No. Es una fórmula vegana, sin azúcar, sin gluten, sin soya, sin lácteos, sin n…" at bounding box center [441, 305] width 245 height 38
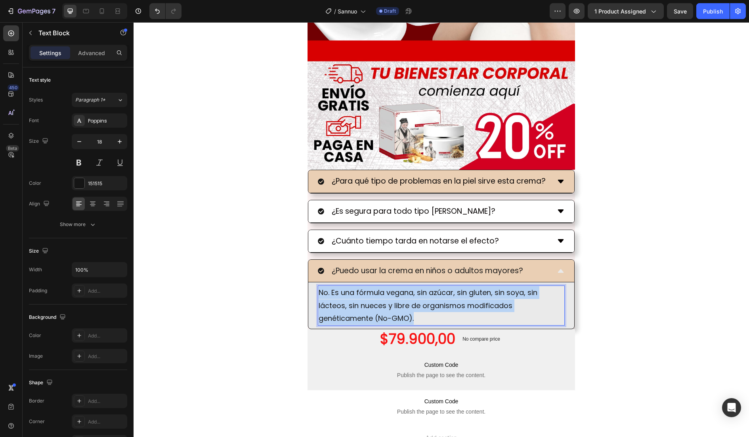
click at [414, 294] on p "No. Es una fórmula vegana, sin azúcar, sin gluten, sin soya, sin lácteos, sin n…" at bounding box center [441, 305] width 245 height 38
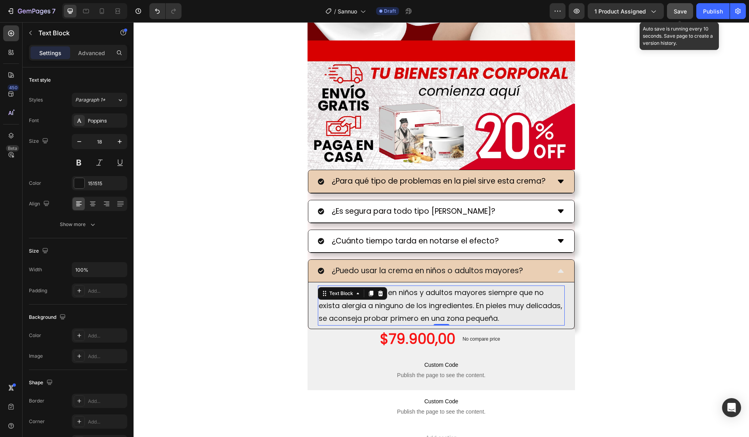
click at [676, 12] on span "Save" at bounding box center [680, 11] width 13 height 7
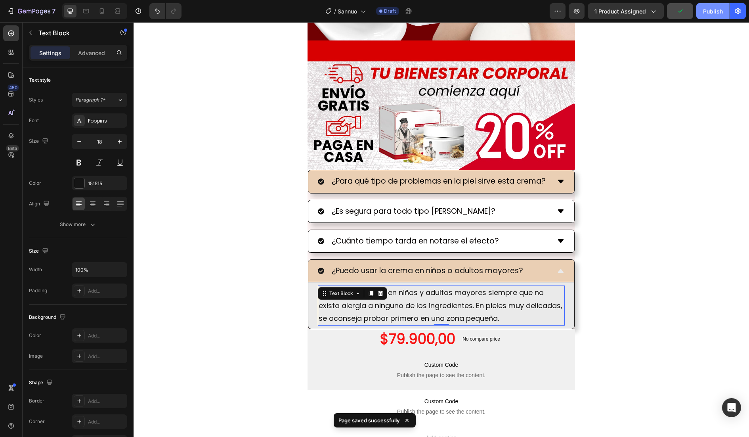
click at [707, 8] on div "Publish" at bounding box center [713, 11] width 20 height 8
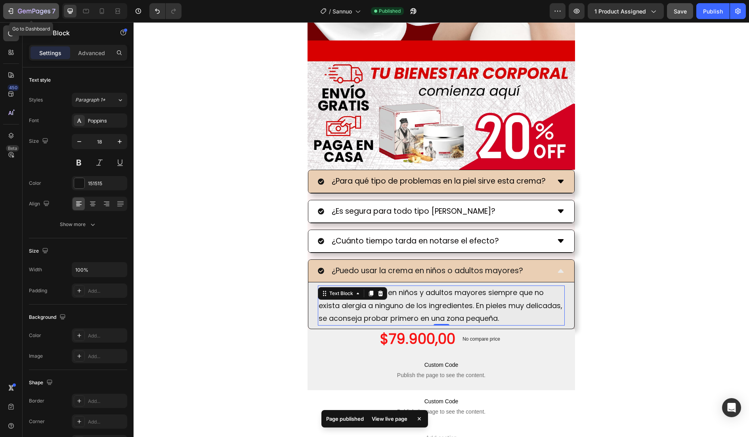
click at [7, 11] on icon "button" at bounding box center [11, 11] width 8 height 8
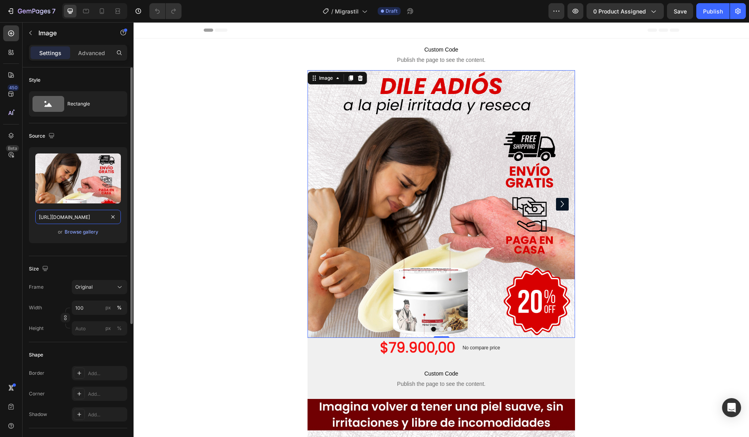
click at [78, 213] on input "[URL][DOMAIN_NAME]" at bounding box center [78, 217] width 86 height 14
paste input "fc6afa83-51e7-4c1c-a688-0f99fc064e9d.webp?v=1756173707"
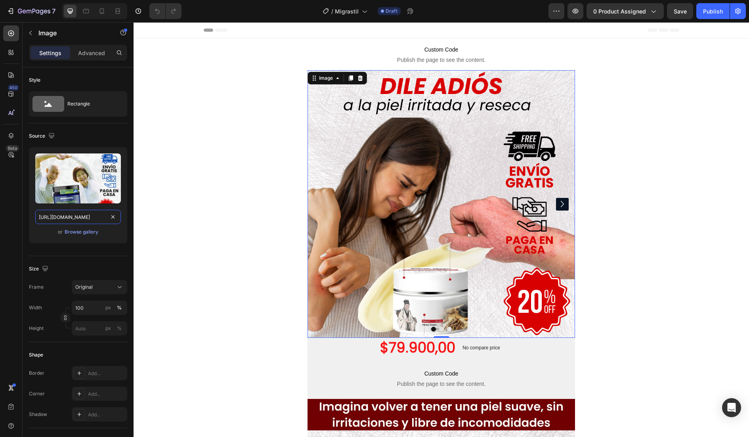
type input "[URL][DOMAIN_NAME]"
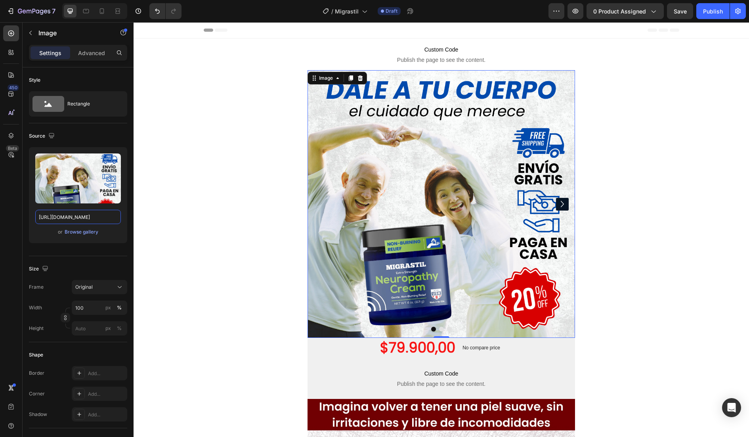
scroll to position [0, 0]
click at [560, 202] on icon "Carousel Next Arrow" at bounding box center [562, 204] width 13 height 16
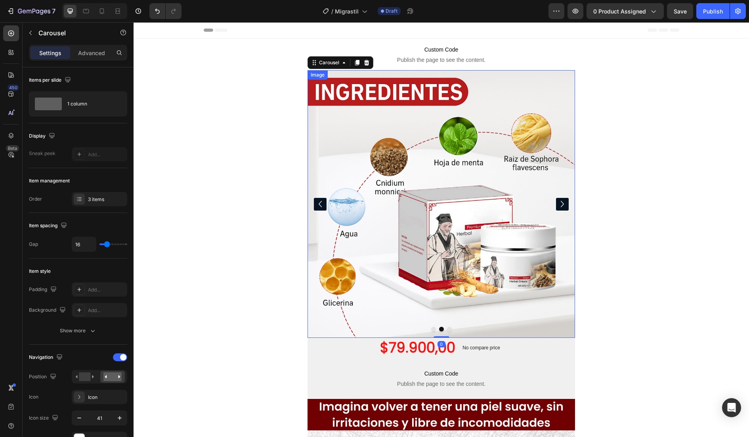
click at [452, 209] on img at bounding box center [442, 204] width 268 height 268
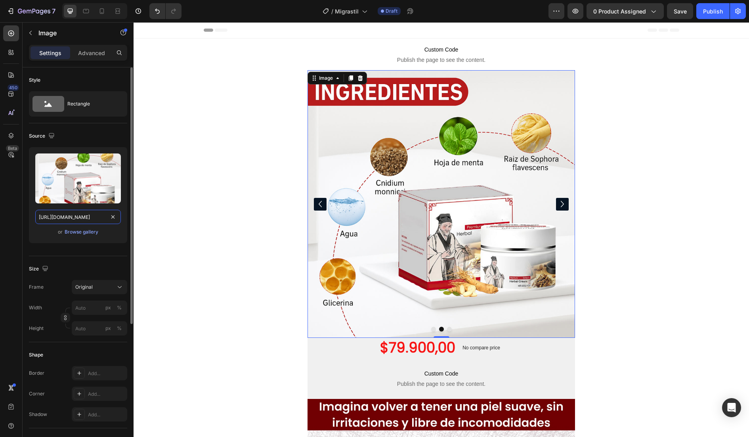
click at [74, 216] on input "[URL][DOMAIN_NAME]" at bounding box center [78, 217] width 86 height 14
paste input "cac000c7-2e76-4b26-bcc5-8dc1e1c8c470.webp?v=1756173707"
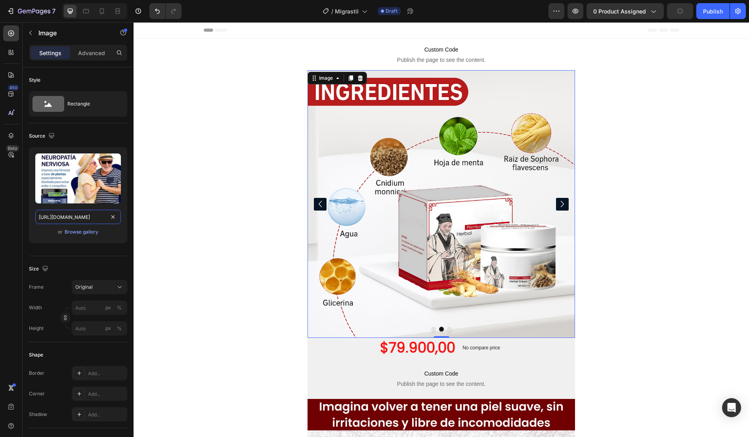
type input "[URL][DOMAIN_NAME]"
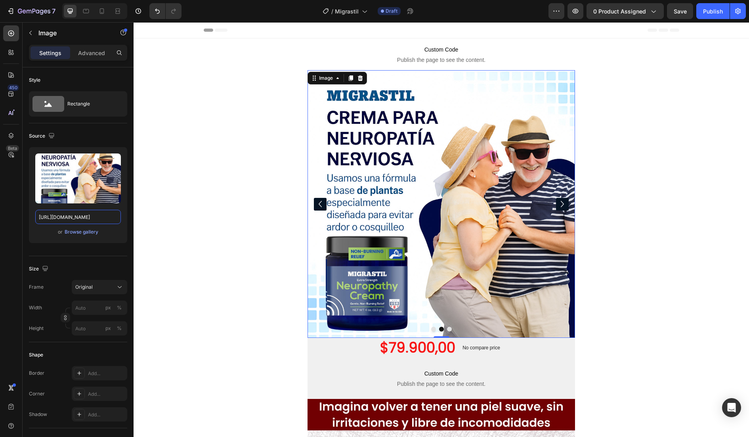
scroll to position [0, 0]
click at [560, 204] on icon "Carousel Next Arrow" at bounding box center [562, 204] width 13 height 16
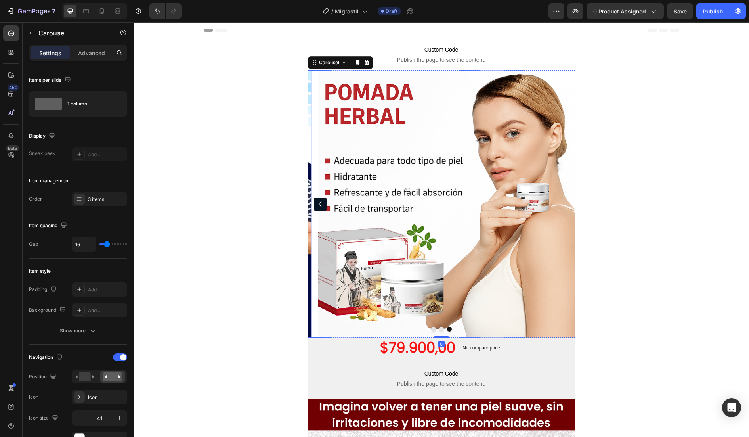
click at [462, 225] on img at bounding box center [452, 204] width 268 height 268
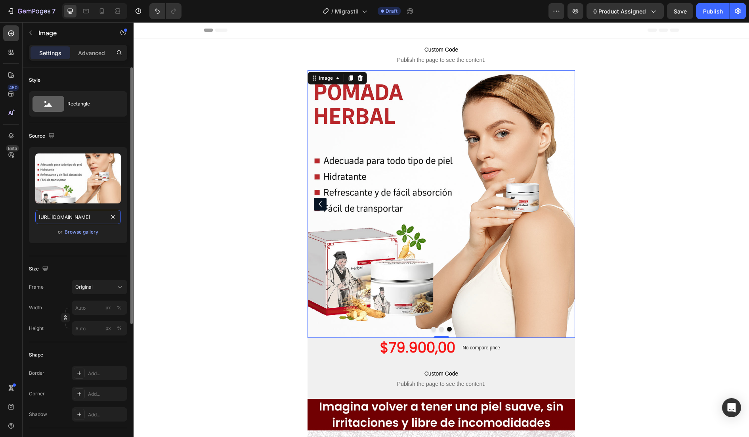
click at [60, 218] on input "[URL][DOMAIN_NAME]" at bounding box center [78, 217] width 86 height 14
paste input "f773686a-abec-4c35-87c0-944ffe7532f1.webp?v=1756173706"
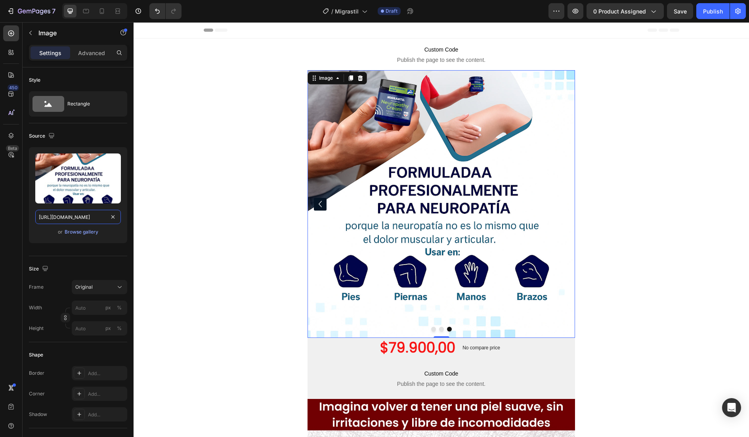
type input "[URL][DOMAIN_NAME]"
click at [333, 72] on div "Image" at bounding box center [337, 78] width 59 height 13
click at [331, 79] on div "Image" at bounding box center [325, 78] width 17 height 7
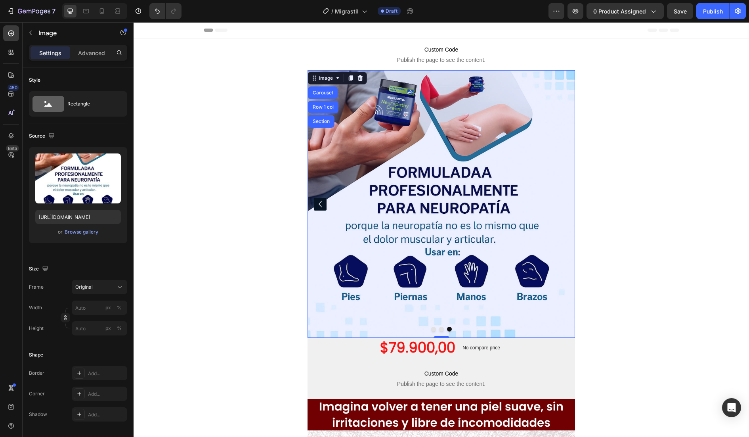
drag, startPoint x: 319, startPoint y: 88, endPoint x: 326, endPoint y: 94, distance: 9.1
click at [319, 88] on div "Carousel" at bounding box center [323, 92] width 30 height 13
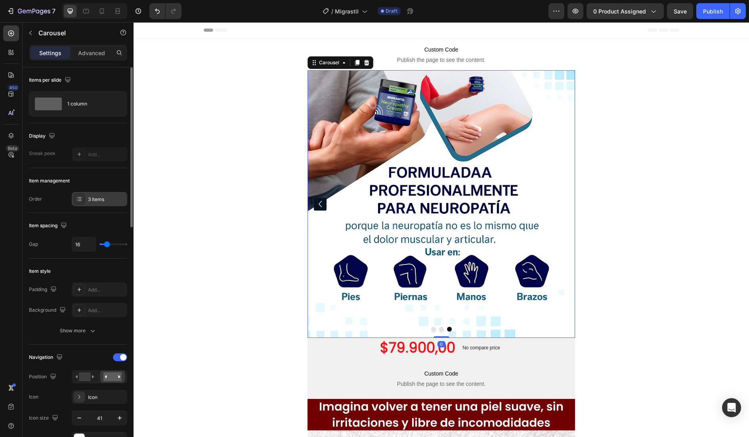
drag, startPoint x: 100, startPoint y: 199, endPoint x: 114, endPoint y: 195, distance: 14.5
click at [100, 199] on div "3 items" at bounding box center [106, 199] width 37 height 7
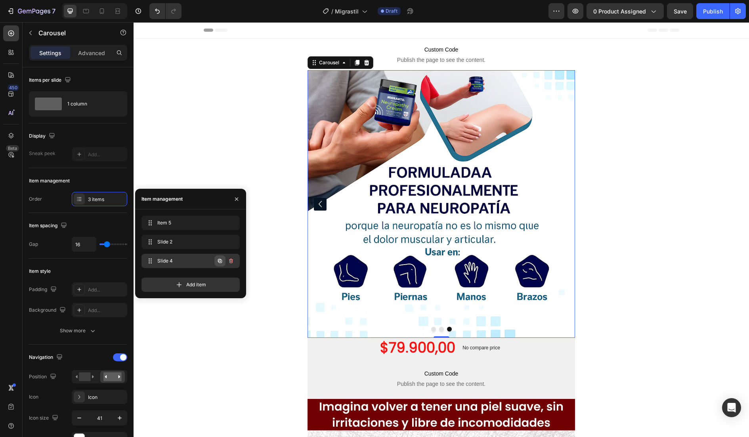
click at [217, 260] on icon "button" at bounding box center [220, 261] width 6 height 6
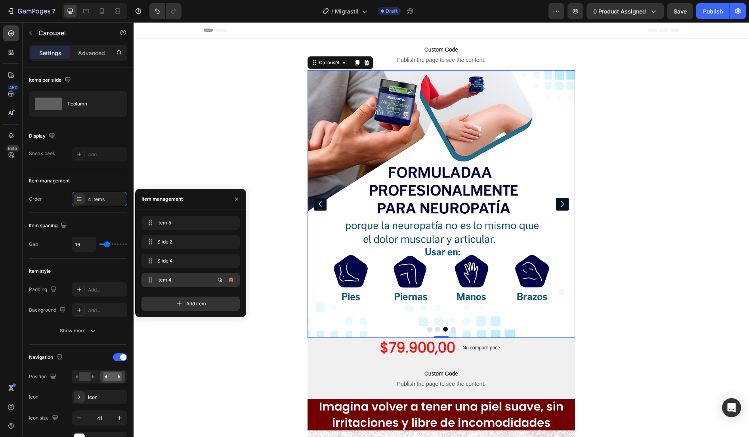
click at [178, 279] on span "Item 4" at bounding box center [179, 279] width 45 height 7
click at [440, 221] on img at bounding box center [442, 204] width 268 height 268
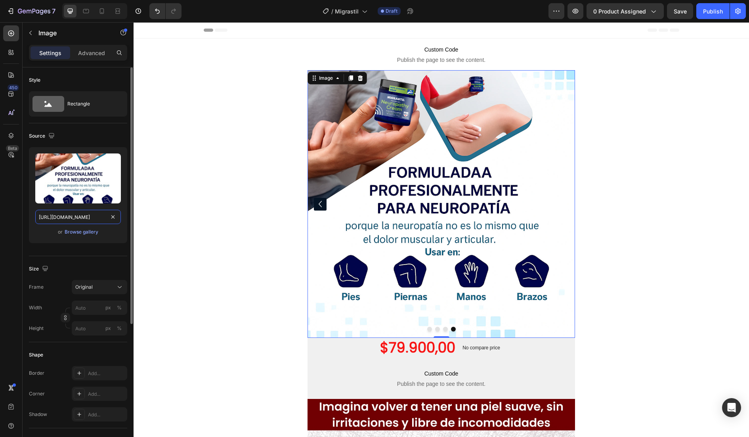
click at [76, 223] on input "[URL][DOMAIN_NAME]" at bounding box center [78, 217] width 86 height 14
paste input "4_9dd93cc3-a649-48a0-9147-671972990b00"
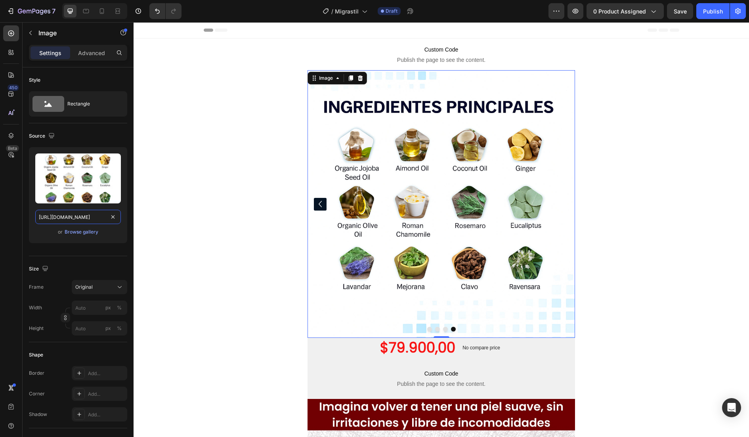
type input "[URL][DOMAIN_NAME]"
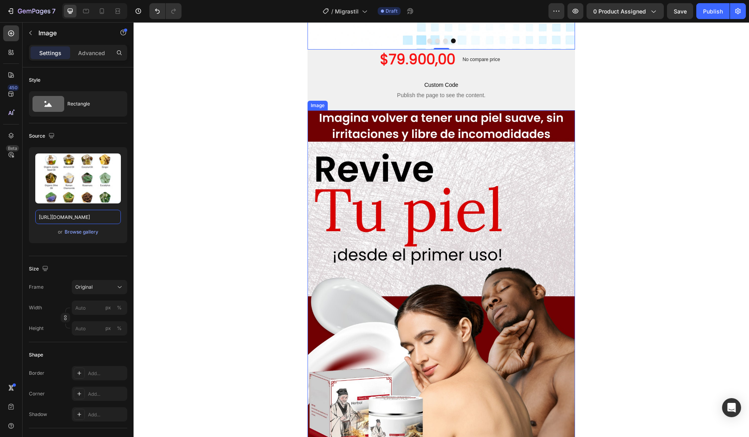
scroll to position [294, 0]
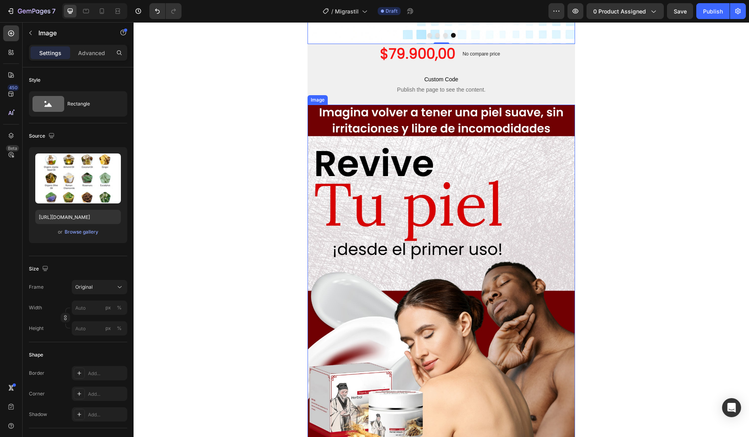
click at [430, 187] on img at bounding box center [442, 343] width 268 height 476
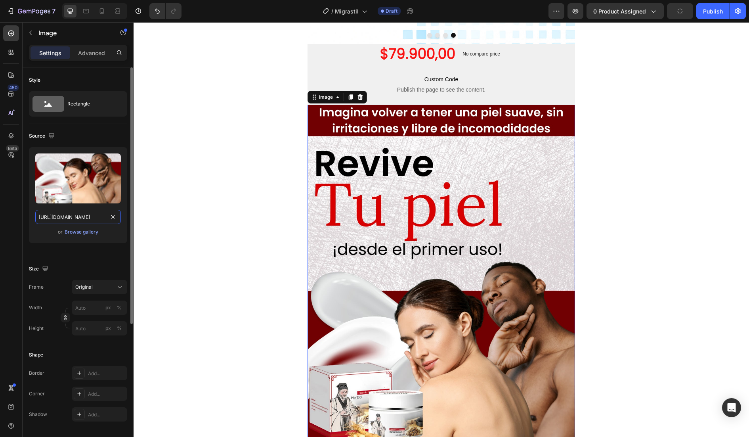
drag, startPoint x: 62, startPoint y: 213, endPoint x: 74, endPoint y: 212, distance: 11.9
click at [62, 213] on input "[URL][DOMAIN_NAME]" at bounding box center [78, 217] width 86 height 14
paste input "5_c51018f3-3019-4d36-8c5a-623f7e2441ec.webp?v=1756173707"
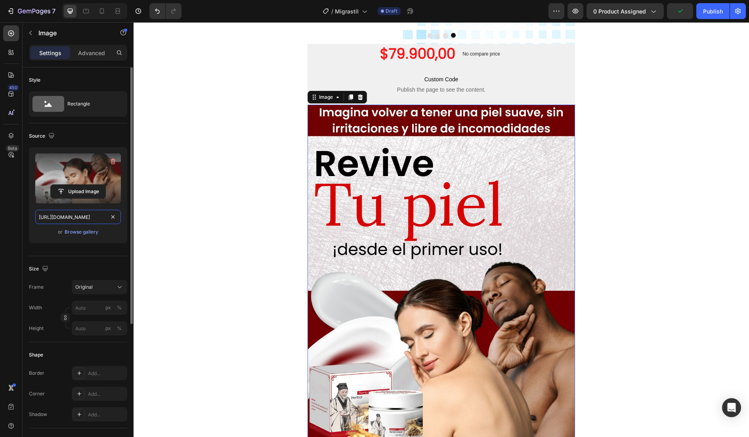
scroll to position [0, 204]
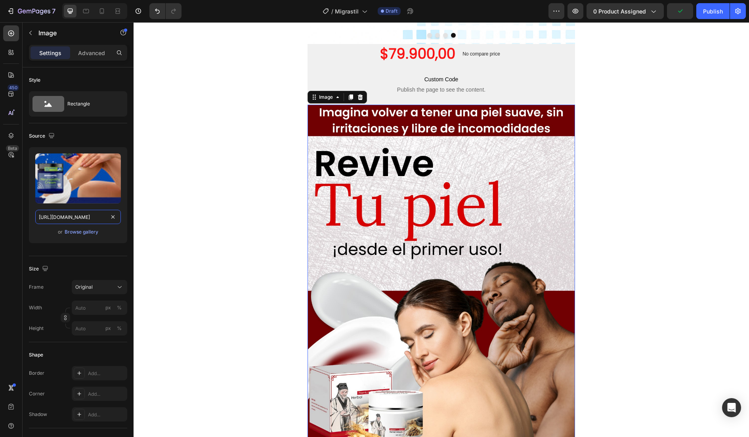
type input "[URL][DOMAIN_NAME]"
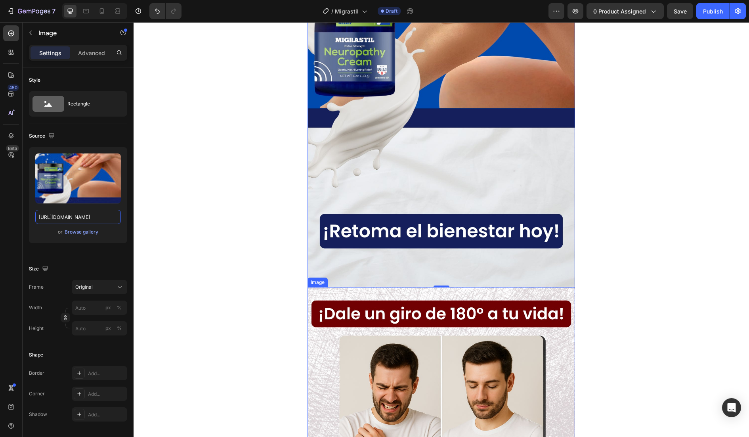
scroll to position [881, 0]
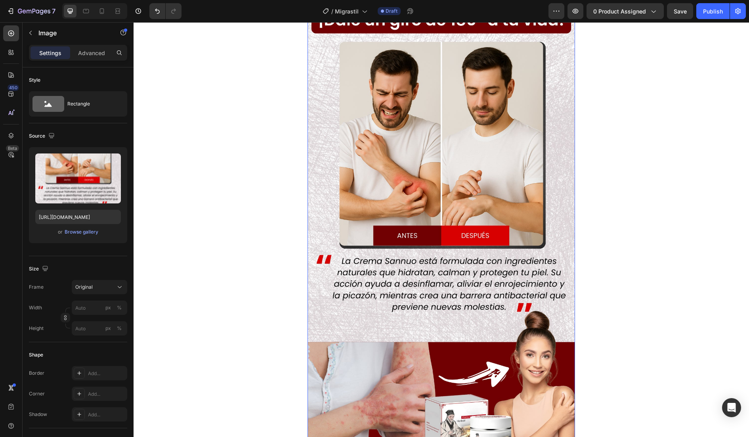
click at [415, 205] on img at bounding box center [442, 231] width 268 height 476
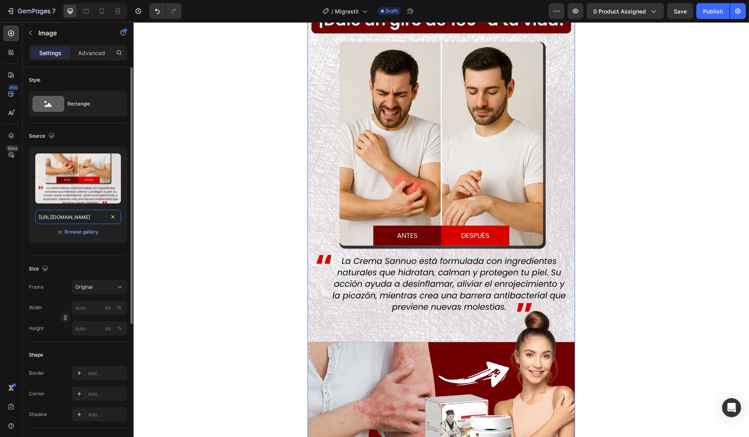
click at [52, 211] on input "[URL][DOMAIN_NAME]" at bounding box center [78, 217] width 86 height 14
paste input "6_3296842f-f50f-4819-9d8c-353e4cd960cc.webp?v=1756173708"
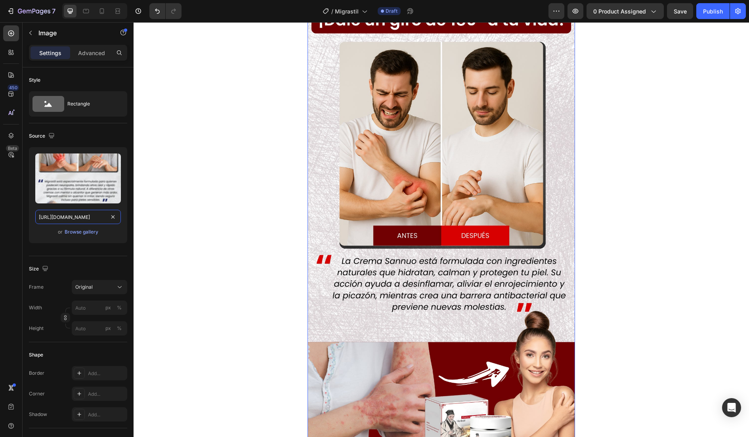
type input "[URL][DOMAIN_NAME]"
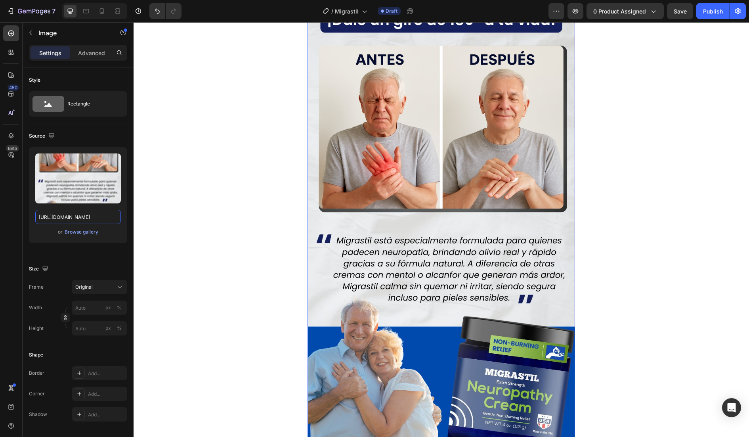
scroll to position [1174, 0]
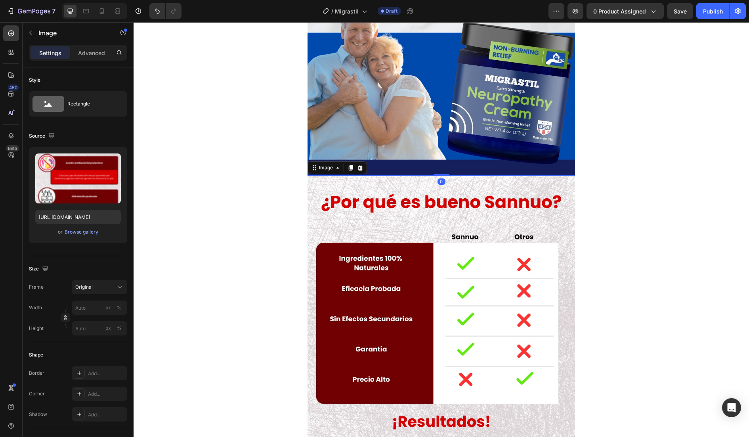
click at [413, 228] on img at bounding box center [442, 413] width 268 height 476
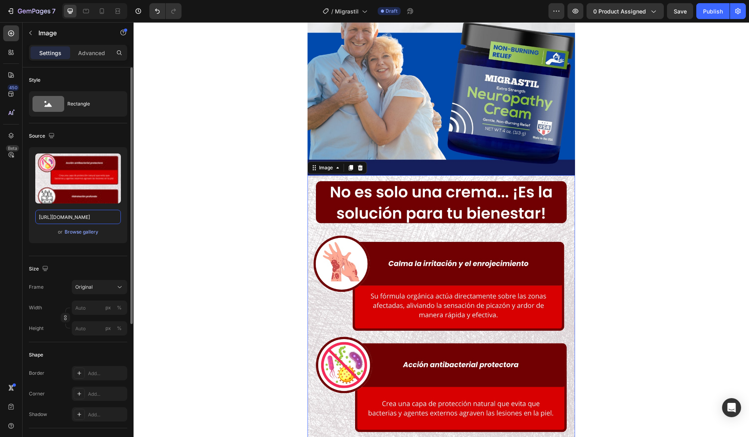
click at [58, 220] on input "[URL][DOMAIN_NAME]" at bounding box center [78, 217] width 86 height 14
paste input "7_197ba8b4-0f46-49ab-bdbb-50aa699c8ce7.webp?v=1756173706"
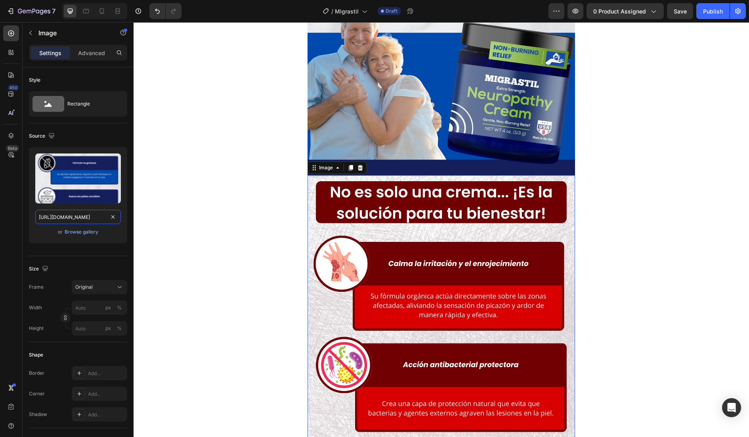
type input "[URL][DOMAIN_NAME]"
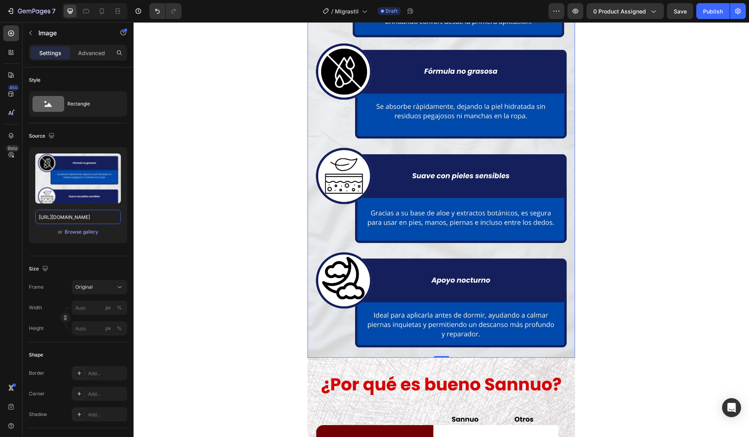
scroll to position [1761, 0]
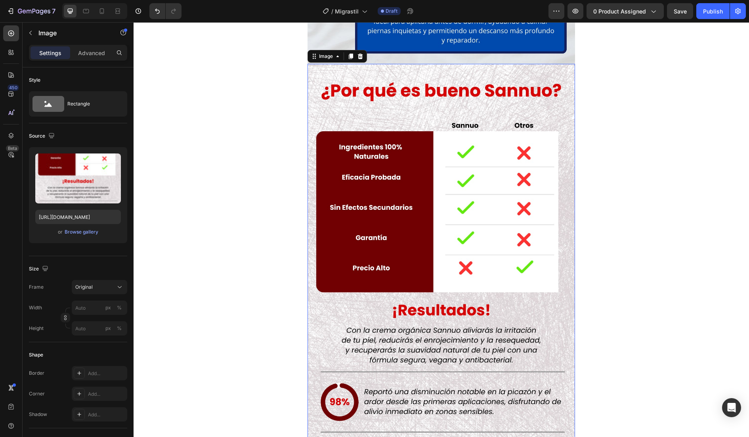
click at [441, 247] on img at bounding box center [442, 302] width 268 height 476
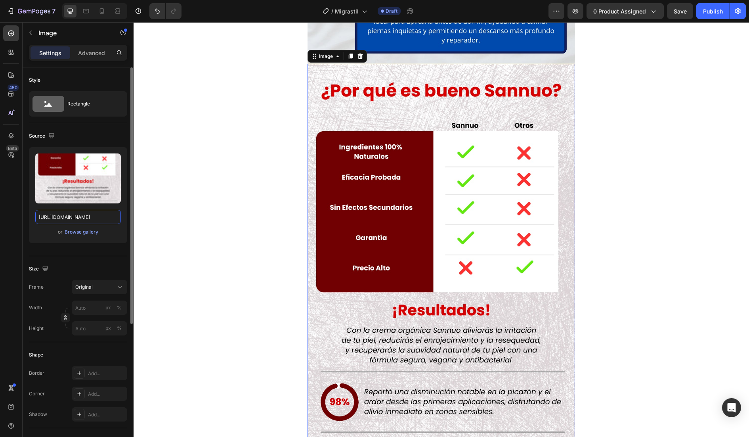
click at [73, 220] on input "[URL][DOMAIN_NAME]" at bounding box center [78, 217] width 86 height 14
paste input "8_7920426f-d5b6-4002-ae6a-b2b1438c9339.webp?v=1756173706"
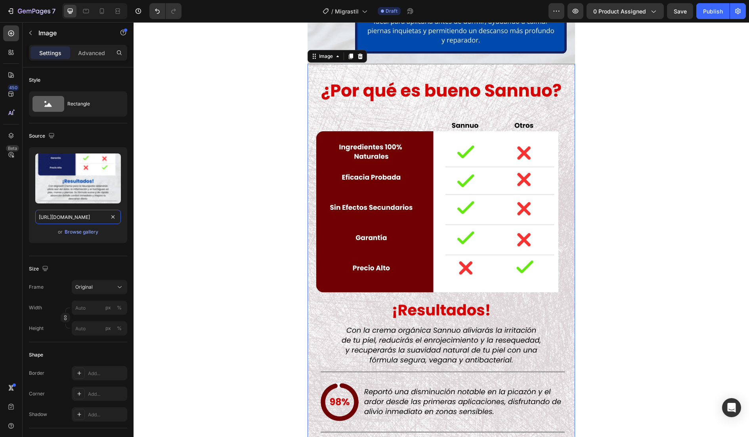
type input "[URL][DOMAIN_NAME]"
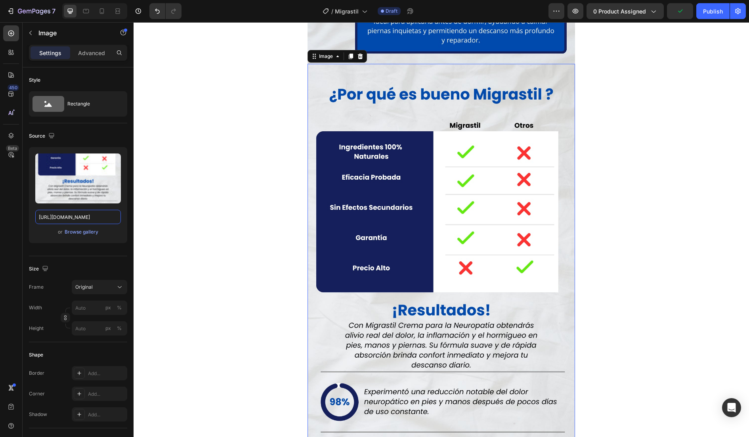
scroll to position [0, 0]
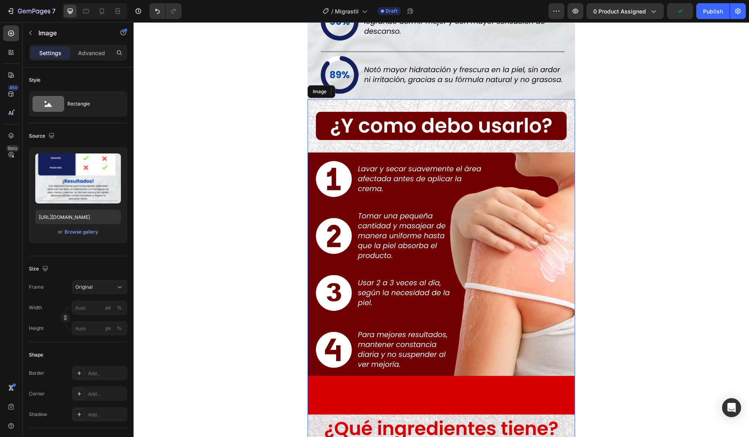
click at [421, 216] on img at bounding box center [442, 337] width 268 height 476
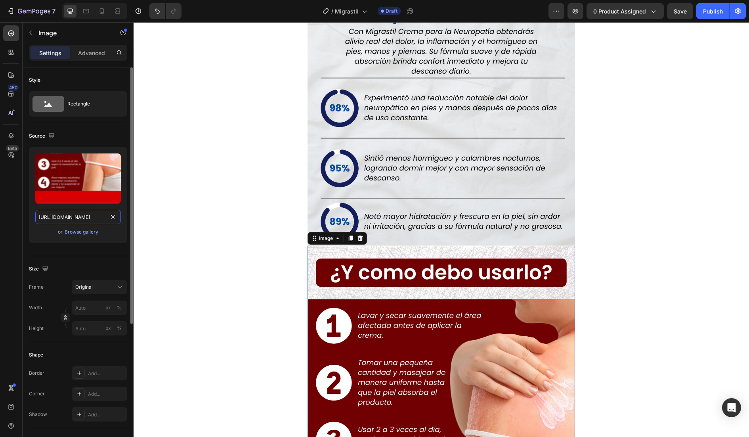
click at [86, 214] on input "[URL][DOMAIN_NAME]" at bounding box center [78, 217] width 86 height 14
paste input "9_20f5e580-0fef-4240-a79e-937c7ba5b213.webp?v=1756173707"
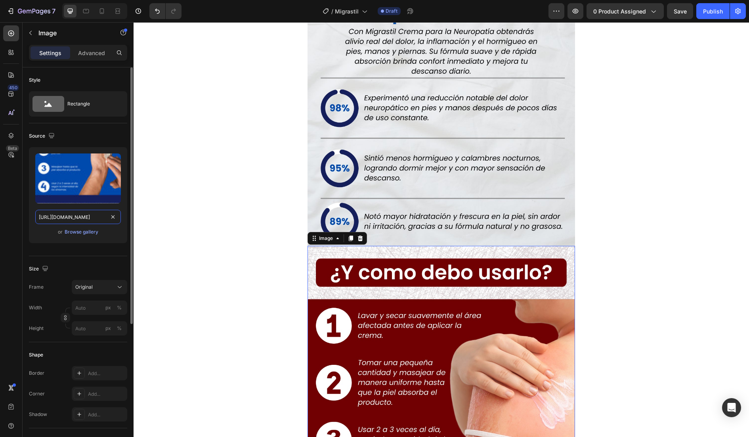
scroll to position [0, 205]
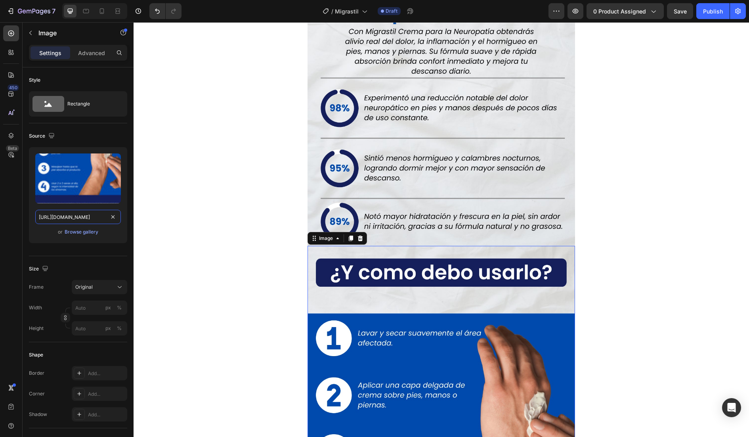
type input "[URL][DOMAIN_NAME]"
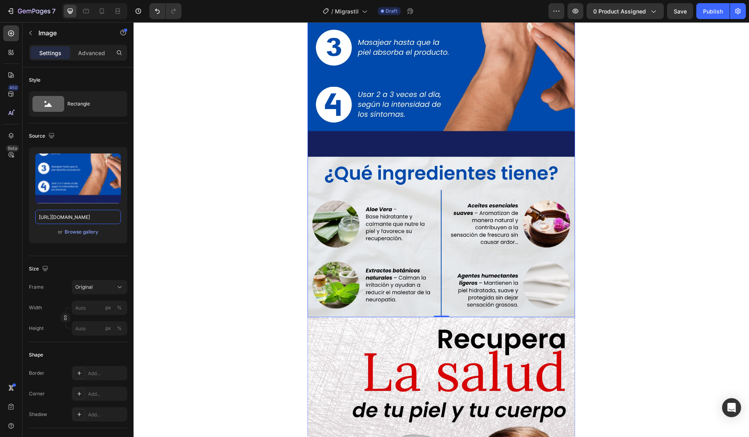
scroll to position [2495, 0]
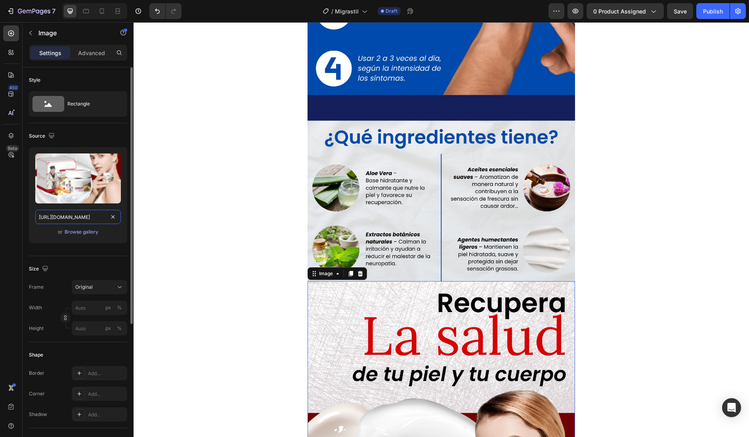
click at [88, 213] on input "[URL][DOMAIN_NAME]" at bounding box center [78, 217] width 86 height 14
paste input "10_0892b1d4-0b54-46c8-af0c-8294e2808c2c.webp?v=1756173707"
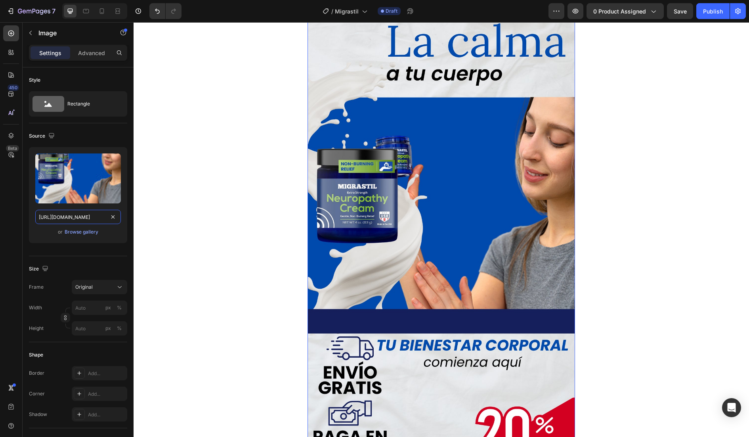
scroll to position [3061, 0]
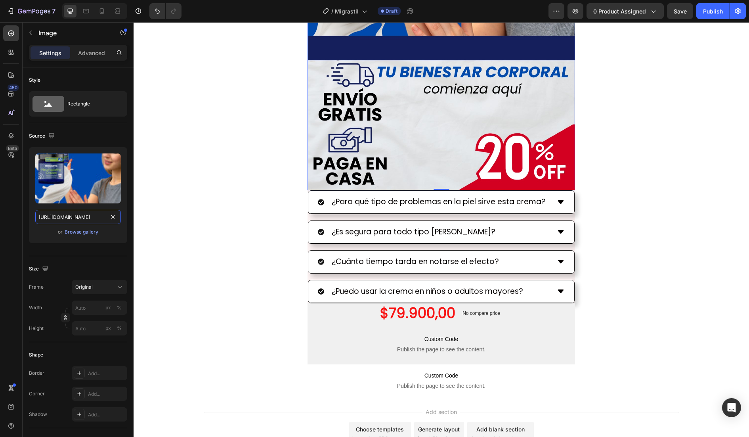
type input "[URL][DOMAIN_NAME]"
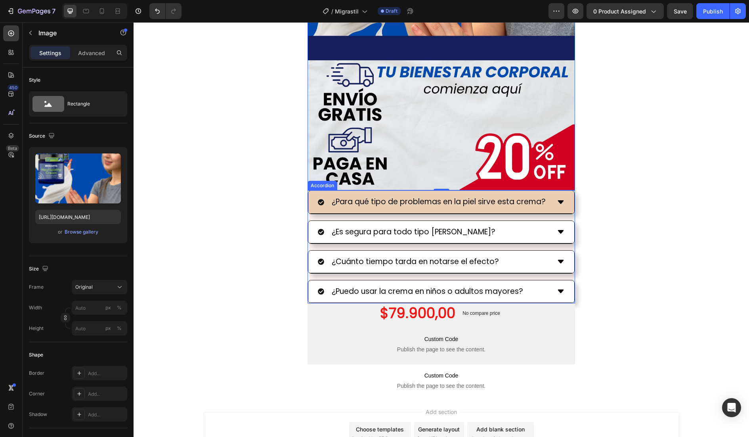
click at [427, 198] on p "¿Para qué tipo de problemas en la piel sirve esta crema?" at bounding box center [439, 201] width 214 height 13
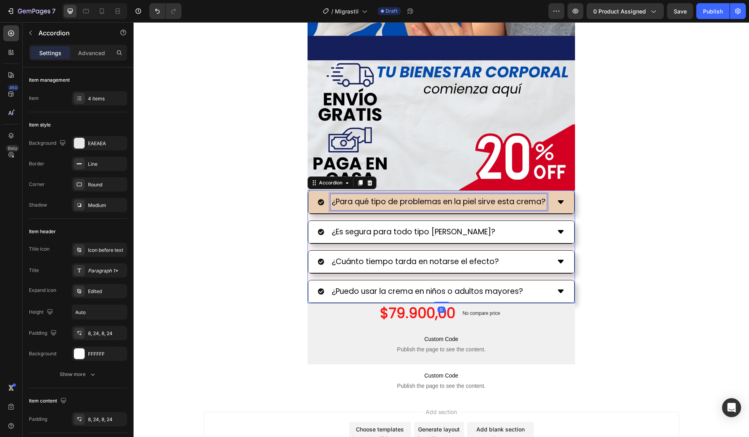
click at [427, 198] on p "¿Para qué tipo de problemas en la piel sirve esta crema?" at bounding box center [439, 201] width 214 height 13
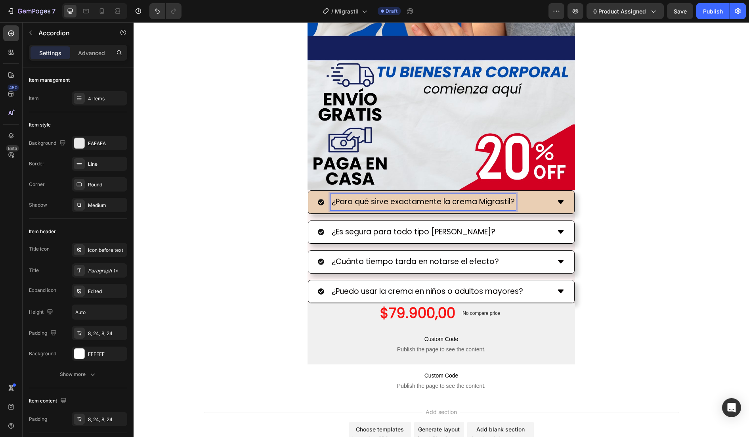
click at [529, 202] on div "¿Para qué sirve exactamente la crema Migrastil?" at bounding box center [434, 202] width 233 height 16
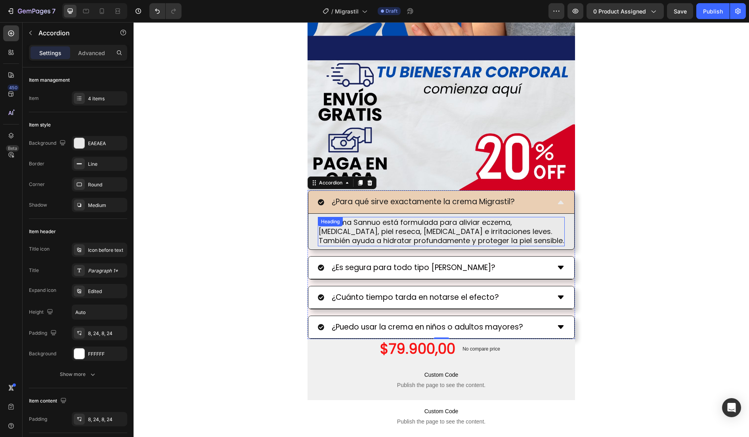
click at [381, 235] on h2 "La crema Sannuo está formulada para aliviar eczema, [MEDICAL_DATA], piel reseca…" at bounding box center [441, 231] width 247 height 29
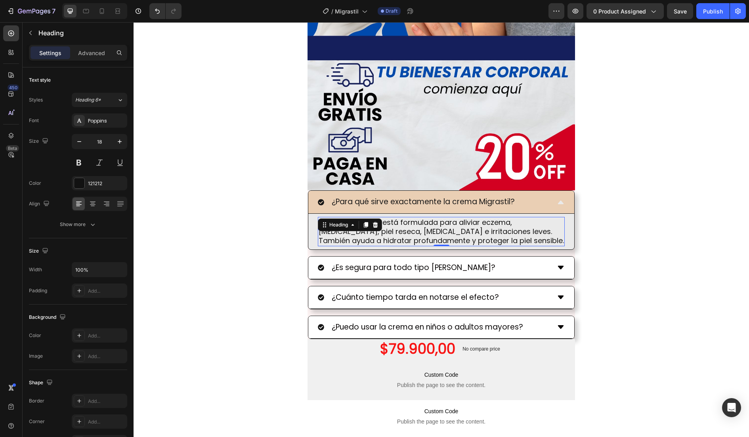
click at [381, 235] on h2 "La crema Sannuo está formulada para aliviar eczema, [MEDICAL_DATA], piel reseca…" at bounding box center [441, 231] width 247 height 29
click at [381, 235] on p "La crema Sannuo está formulada para aliviar eczema, [MEDICAL_DATA], piel reseca…" at bounding box center [441, 232] width 245 height 28
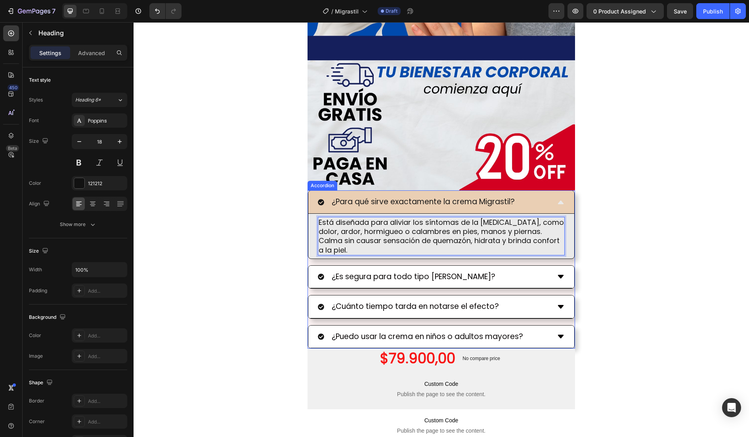
click at [514, 203] on div "¿Para qué sirve exactamente la crema Migrastil?" at bounding box center [434, 202] width 233 height 16
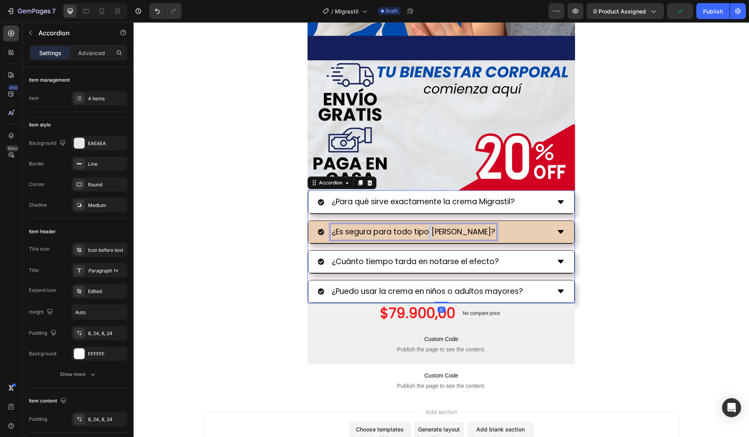
click at [423, 228] on p "¿Es segura para todo tipo [PERSON_NAME]?" at bounding box center [414, 231] width 164 height 13
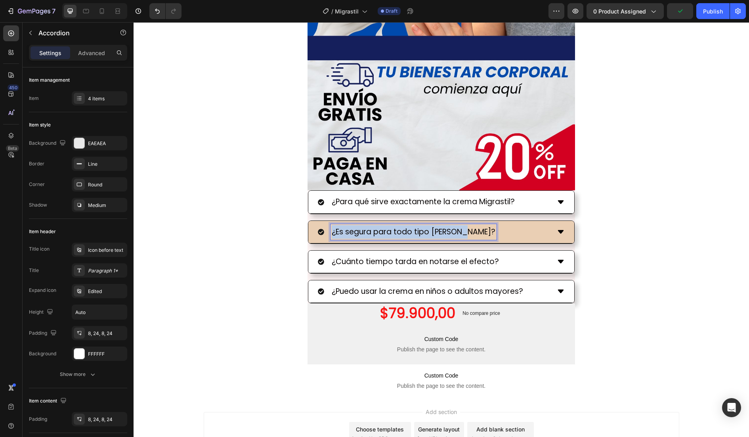
click at [423, 228] on p "¿Es segura para todo tipo [PERSON_NAME]?" at bounding box center [414, 231] width 164 height 13
click at [502, 227] on div "¿Es segura para todo tipo [PERSON_NAME]?" at bounding box center [434, 232] width 233 height 16
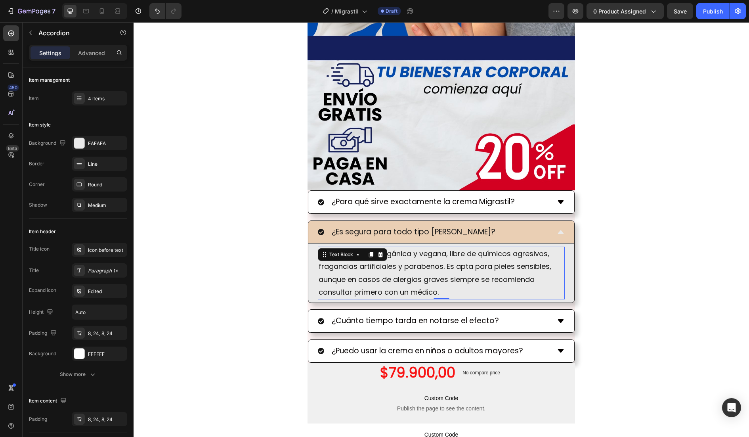
click at [375, 264] on p "Sí, su fórmula es orgánica y vegana, libre de químicos agresivos, fragancias ar…" at bounding box center [441, 273] width 245 height 52
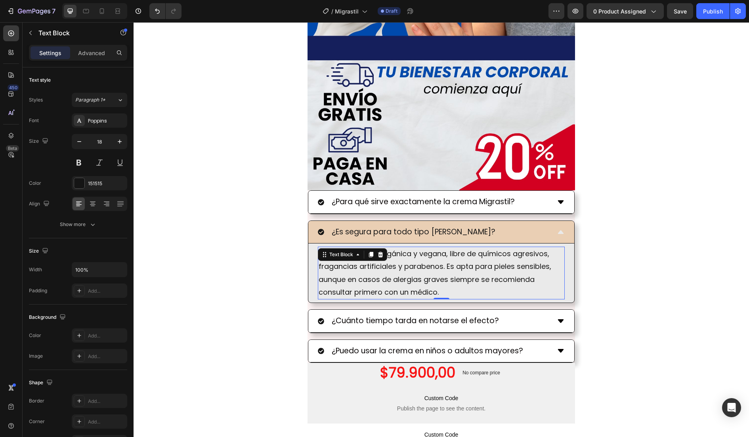
click at [375, 264] on p "Sí, su fórmula es orgánica y vegana, libre de químicos agresivos, fragancias ar…" at bounding box center [441, 273] width 245 height 52
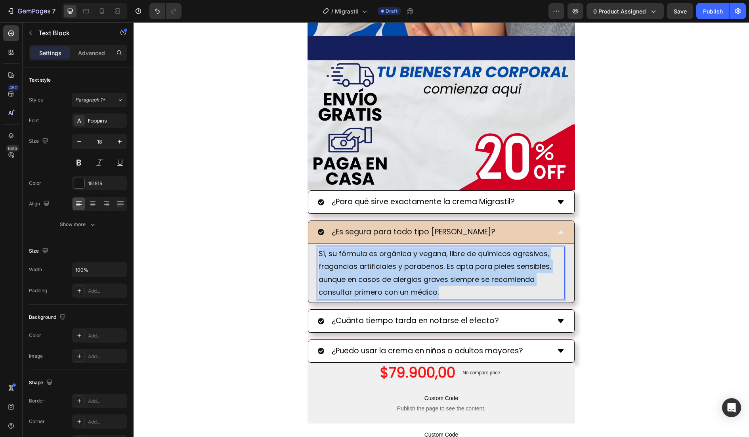
click at [375, 264] on p "Sí, su fórmula es orgánica y vegana, libre de químicos agresivos, fragancias ar…" at bounding box center [441, 273] width 245 height 52
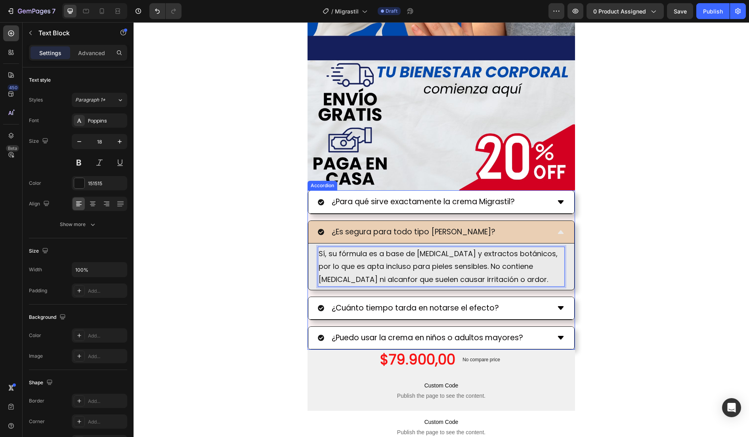
click at [527, 234] on div "¿Es segura para todo tipo [PERSON_NAME]?" at bounding box center [434, 232] width 233 height 16
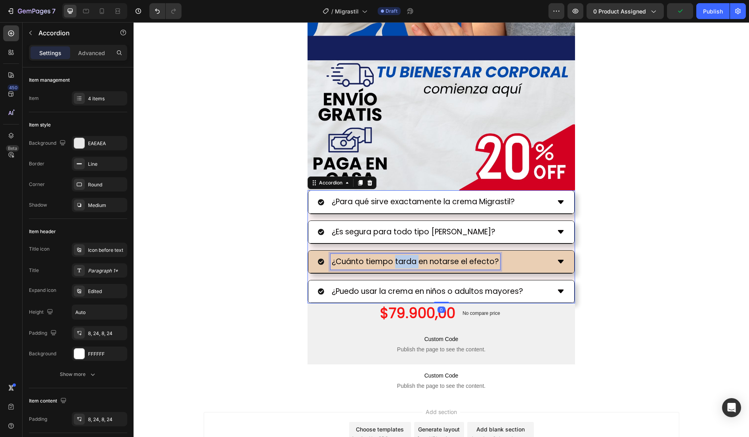
click at [398, 265] on p "¿Cuánto tiempo tarda en notarse el efecto?" at bounding box center [415, 261] width 167 height 13
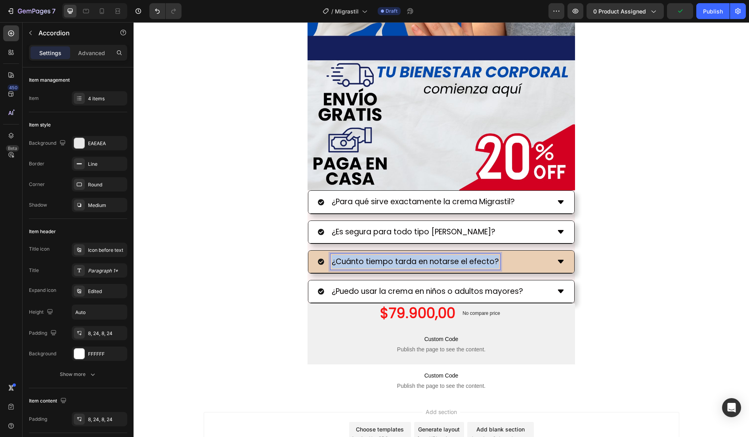
click at [398, 265] on p "¿Cuánto tiempo tarda en notarse el efecto?" at bounding box center [415, 261] width 167 height 13
click at [525, 265] on div "¿Cuándo debo aplicarla para mejores resultados?" at bounding box center [434, 262] width 233 height 16
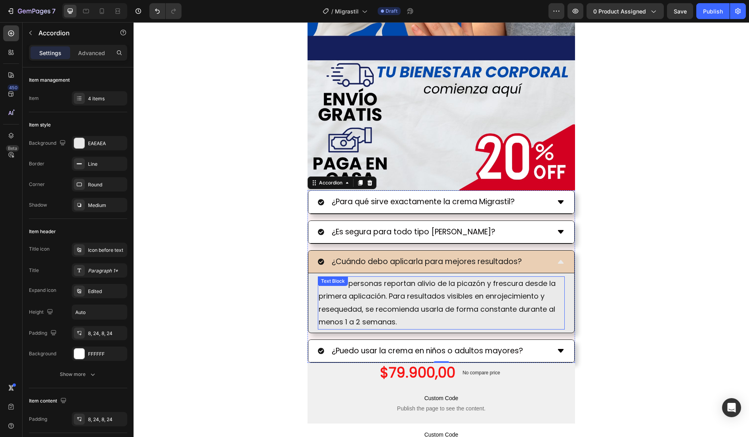
click at [371, 288] on p "Muchas personas reportan alivio de la picazón y frescura desde la primera aplic…" at bounding box center [441, 303] width 245 height 52
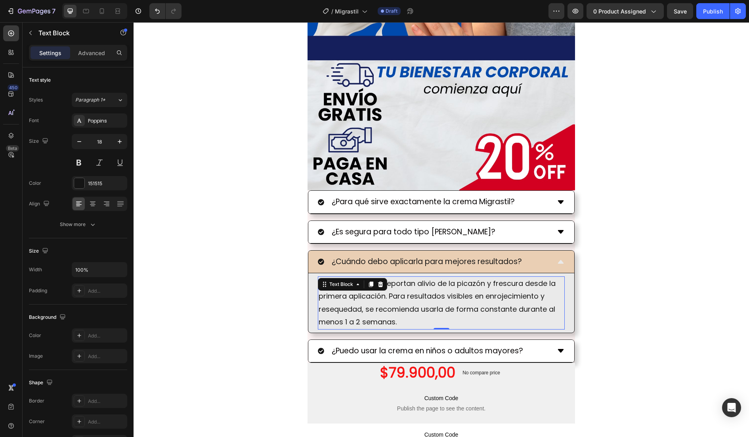
click at [373, 289] on div "Text Block" at bounding box center [352, 284] width 69 height 13
click at [388, 304] on p "Muchas personas reportan alivio de la picazón y frescura desde la primera aplic…" at bounding box center [441, 303] width 245 height 52
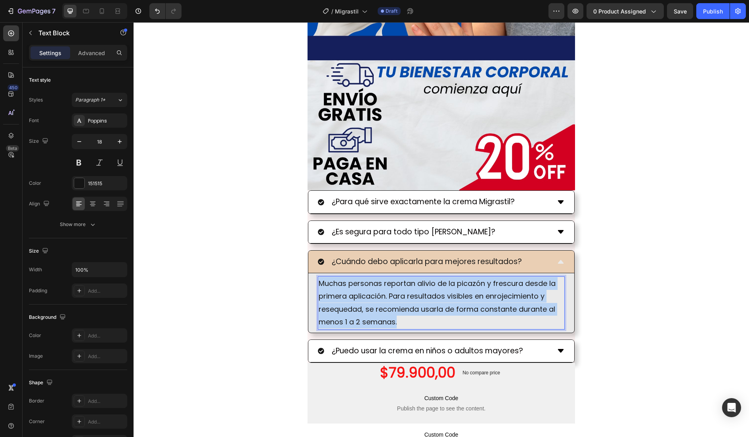
click at [388, 304] on p "Muchas personas reportan alivio de la picazón y frescura desde la primera aplic…" at bounding box center [441, 303] width 245 height 52
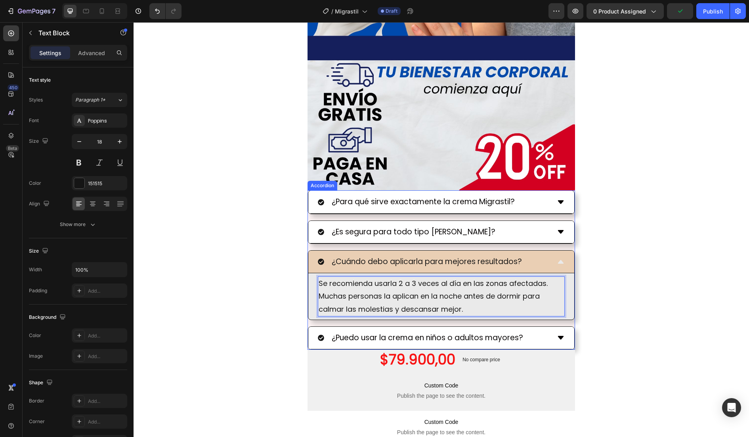
click at [549, 268] on div "¿Cuándo debo aplicarla para mejores resultados?" at bounding box center [441, 261] width 266 height 23
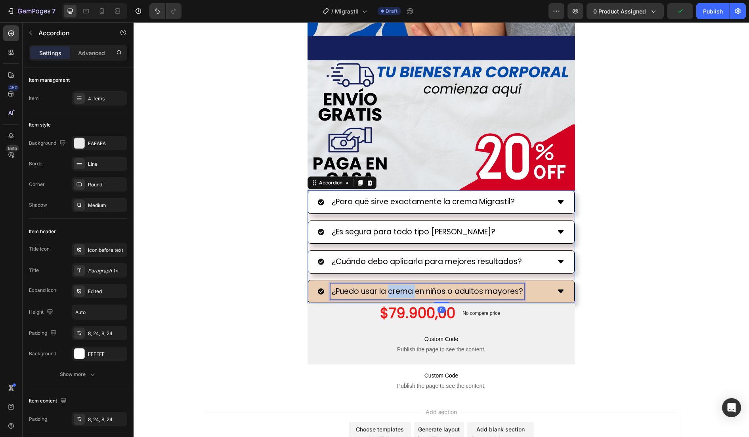
click at [399, 290] on p "¿Puedo usar la crema en niños o adultos mayores?" at bounding box center [427, 291] width 191 height 13
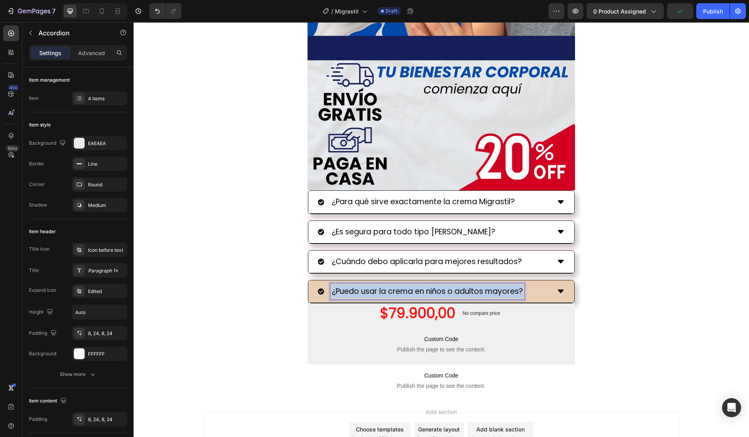
click at [399, 290] on p "¿Puedo usar la crema en niños o adultos mayores?" at bounding box center [427, 291] width 191 height 13
click at [536, 282] on div "¿Cuánto tiempo tarda en notarse el alivio?" at bounding box center [441, 291] width 266 height 23
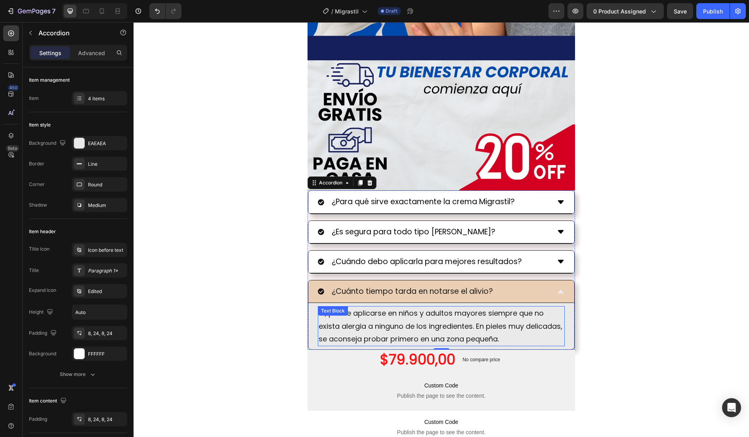
click at [435, 319] on p "Sí, puede aplicarse en niños y adultos mayores siempre que no exista alergia a …" at bounding box center [441, 326] width 245 height 38
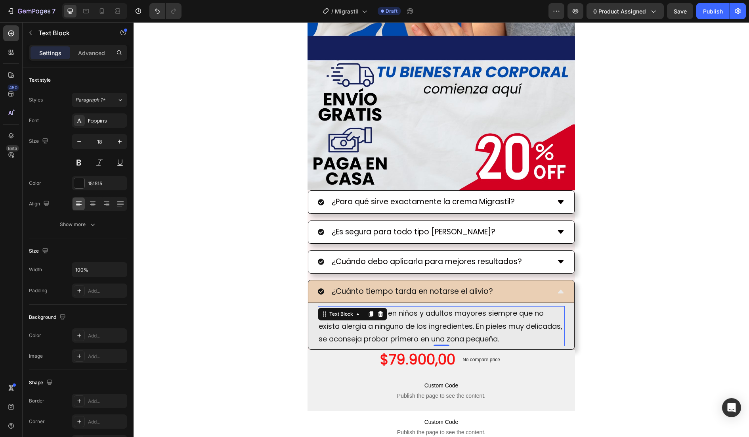
click at [435, 319] on p "Sí, puede aplicarse en niños y adultos mayores siempre que no exista alergia a …" at bounding box center [441, 326] width 245 height 38
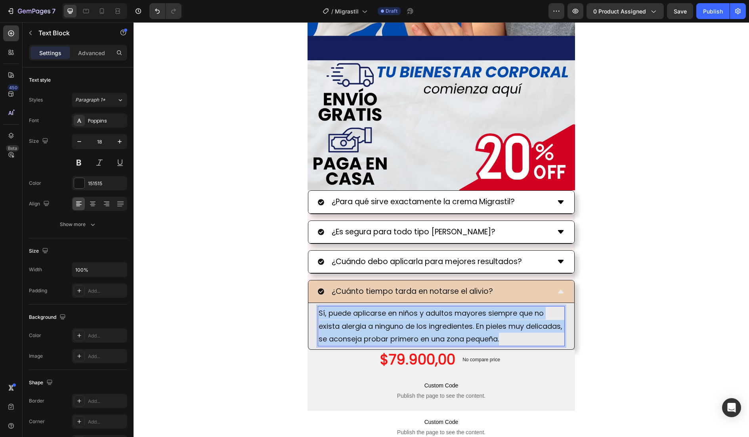
click at [435, 319] on p "Sí, puede aplicarse en niños y adultos mayores siempre que no exista alergia a …" at bounding box center [441, 326] width 245 height 38
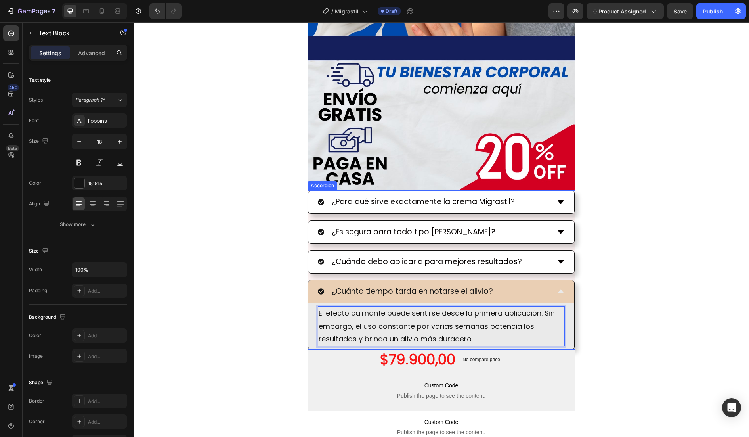
click at [545, 294] on div "¿Cuánto tiempo tarda en notarse el alivio?" at bounding box center [434, 291] width 233 height 16
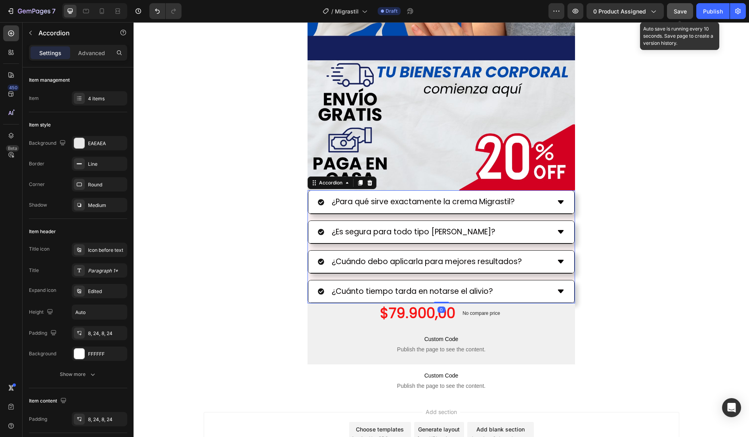
click at [674, 10] on span "Save" at bounding box center [680, 11] width 13 height 7
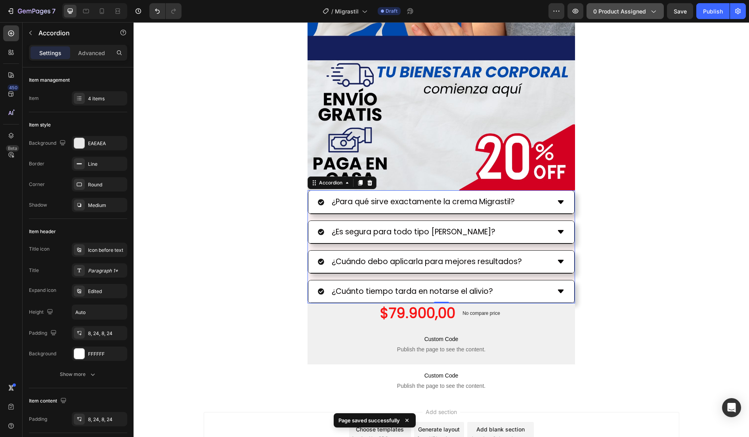
click at [634, 18] on div "7 Version history / Migrastil Draft Preview 0 product assigned Save Publish" at bounding box center [374, 11] width 749 height 23
click at [617, 15] on button "0 product assigned" at bounding box center [625, 11] width 77 height 16
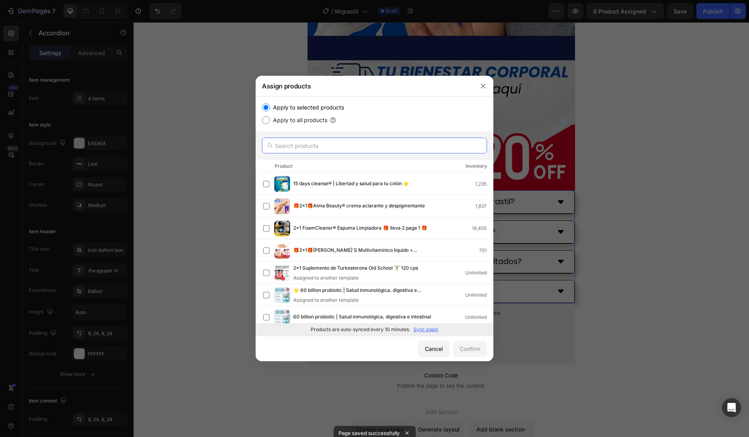
click at [357, 145] on input "text" at bounding box center [374, 146] width 225 height 16
paste input "Migrastil | Crema para la neuropatía"
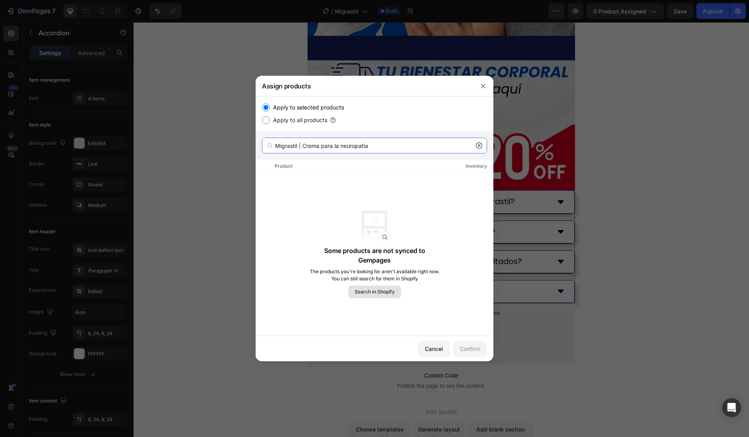
type input "Migrastil | Crema para la neuropatía"
drag, startPoint x: 374, startPoint y: 287, endPoint x: 402, endPoint y: 289, distance: 28.6
click at [374, 287] on button "Search in Shopify" at bounding box center [374, 291] width 53 height 13
click at [436, 347] on div "Cancel" at bounding box center [434, 348] width 18 height 8
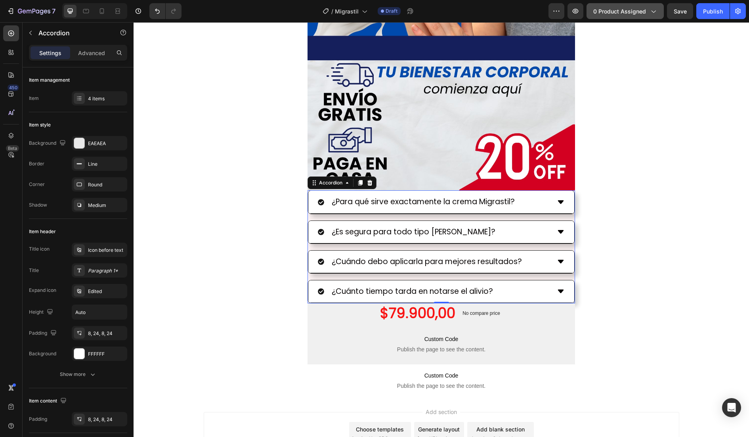
click at [625, 16] on button "0 product assigned" at bounding box center [625, 11] width 77 height 16
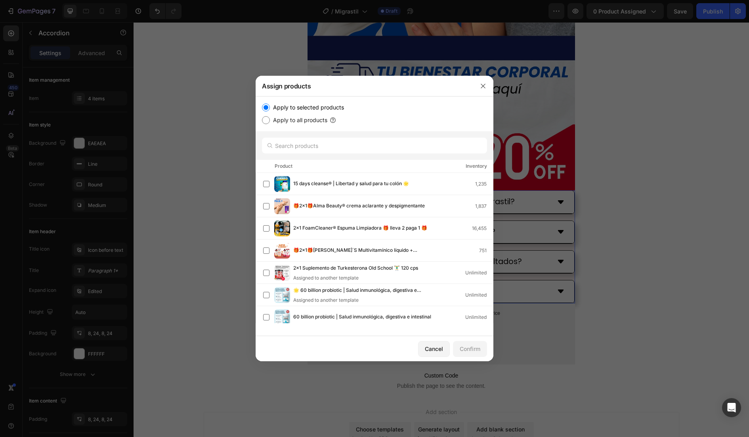
click at [375, 153] on div at bounding box center [375, 145] width 238 height 29
click at [372, 144] on input "text" at bounding box center [374, 146] width 225 height 16
paste input "Migrastil | Crema para la neuropatía"
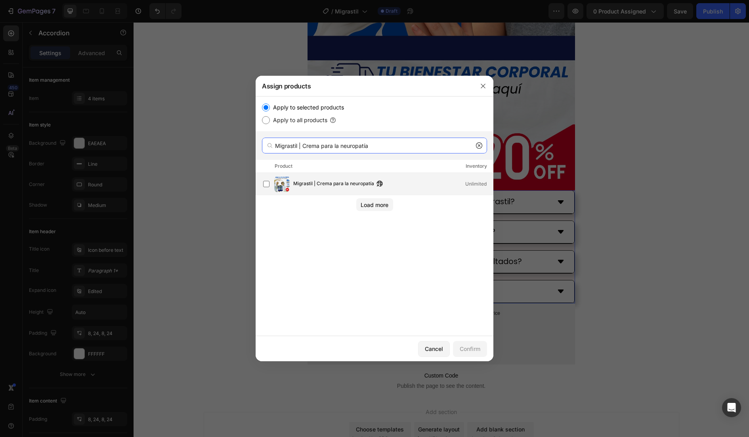
type input "Migrastil | Crema para la neuropatía"
click at [353, 183] on span "Migrastil | Crema para la neuropatía" at bounding box center [333, 184] width 81 height 9
drag, startPoint x: 480, startPoint y: 346, endPoint x: 498, endPoint y: 348, distance: 17.5
click at [479, 344] on button "Confirm" at bounding box center [470, 349] width 34 height 16
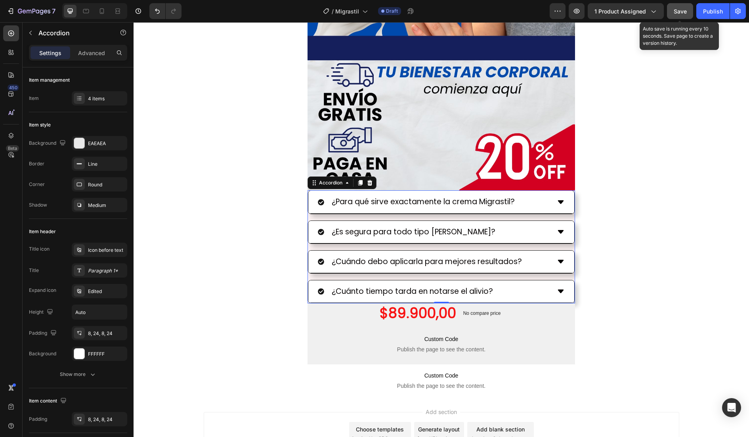
click at [674, 12] on span "Save" at bounding box center [680, 11] width 13 height 7
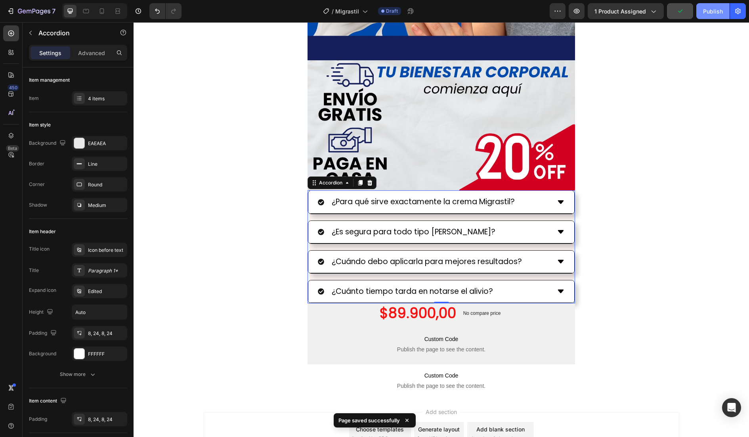
click at [674, 13] on div "Publish" at bounding box center [713, 11] width 20 height 8
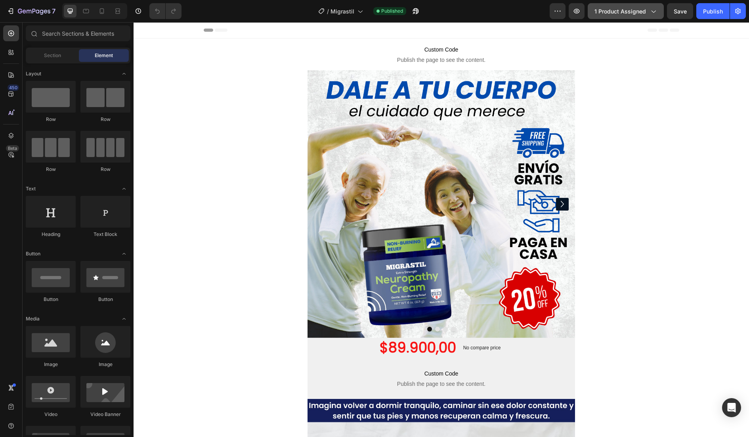
click at [618, 11] on span "1 product assigned" at bounding box center [620, 11] width 52 height 8
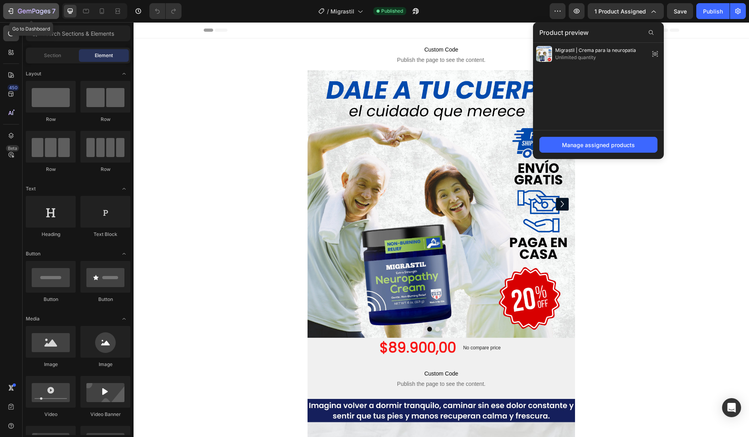
click at [21, 8] on icon "button" at bounding box center [34, 11] width 32 height 7
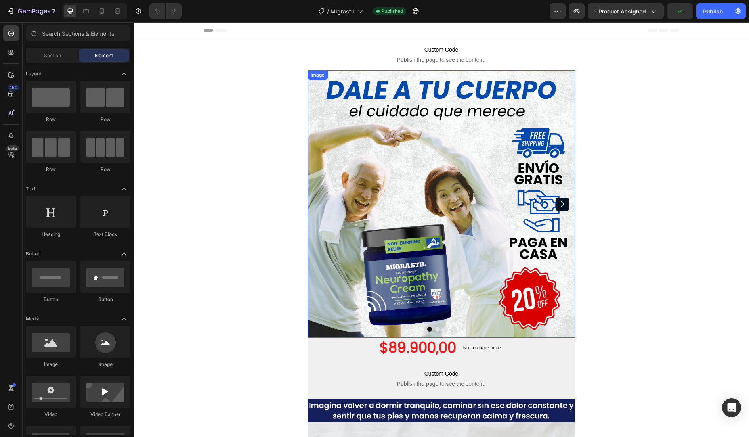
click at [215, 215] on div "Image Image Image Image Carousel Row" at bounding box center [441, 204] width 615 height 268
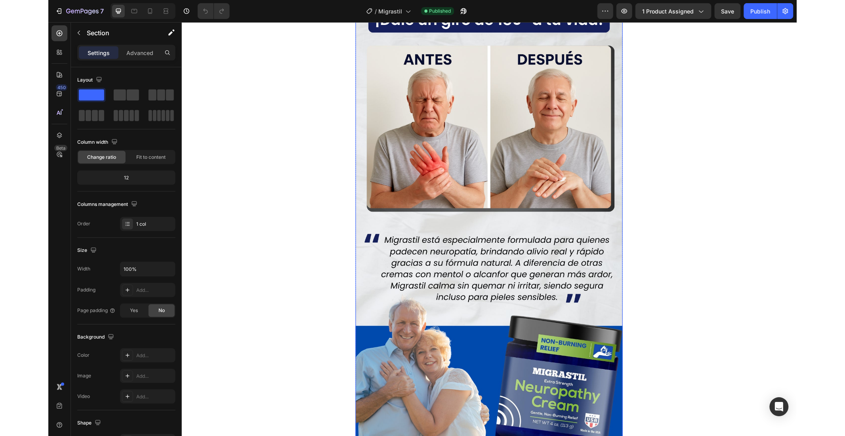
scroll to position [1174, 0]
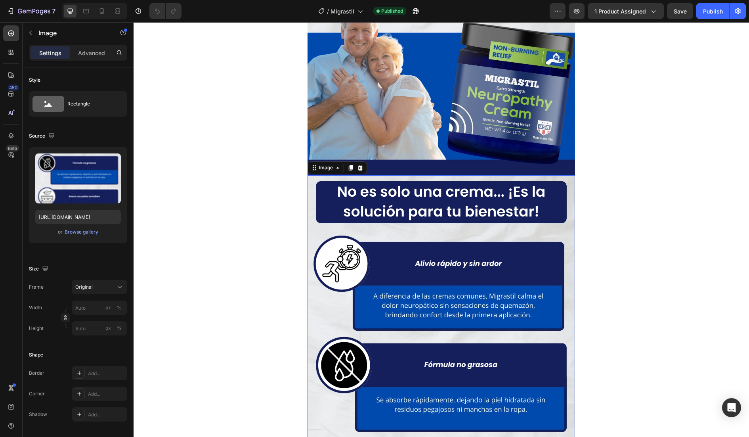
click at [540, 426] on img at bounding box center [442, 413] width 268 height 476
